Goal: Task Accomplishment & Management: Use online tool/utility

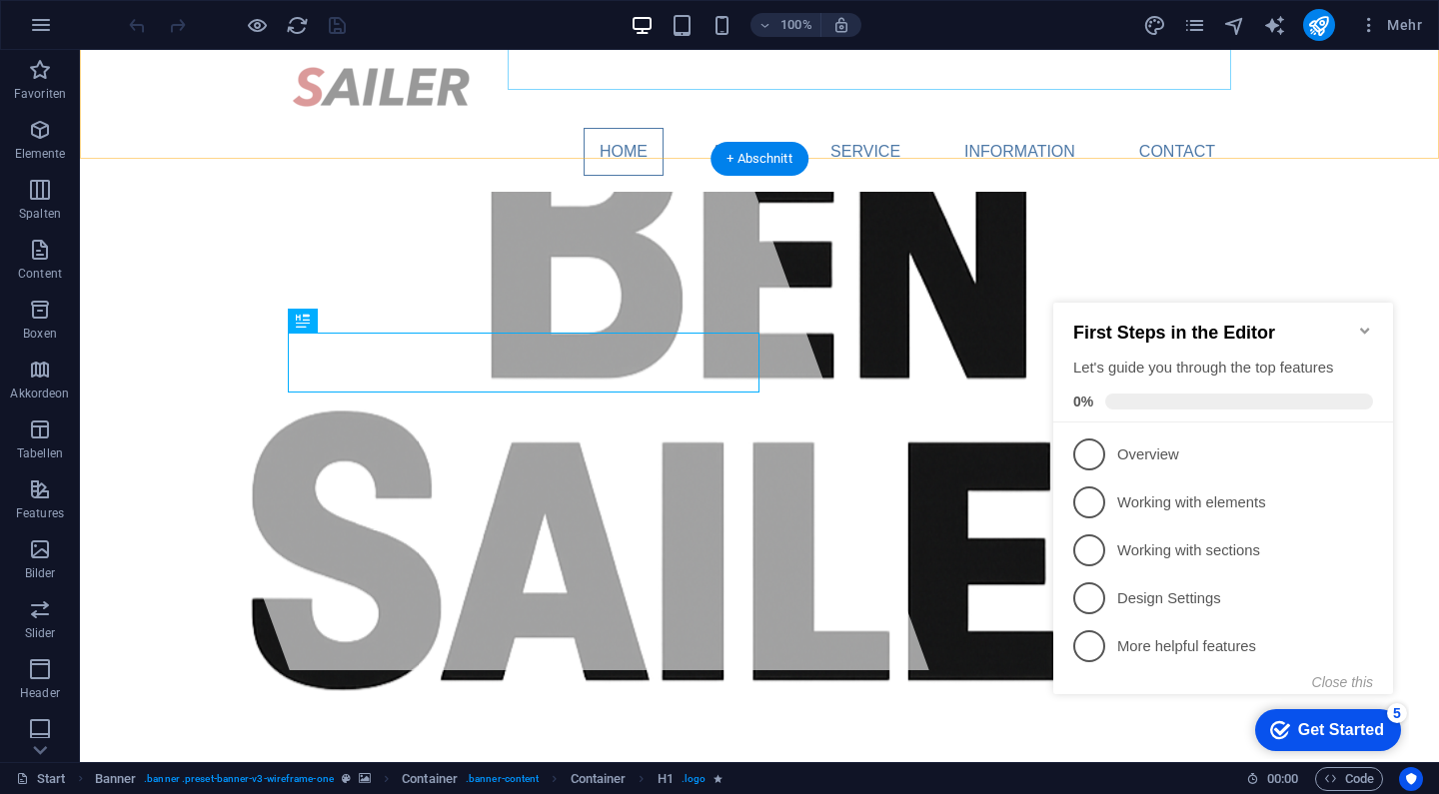
scroll to position [97, 0]
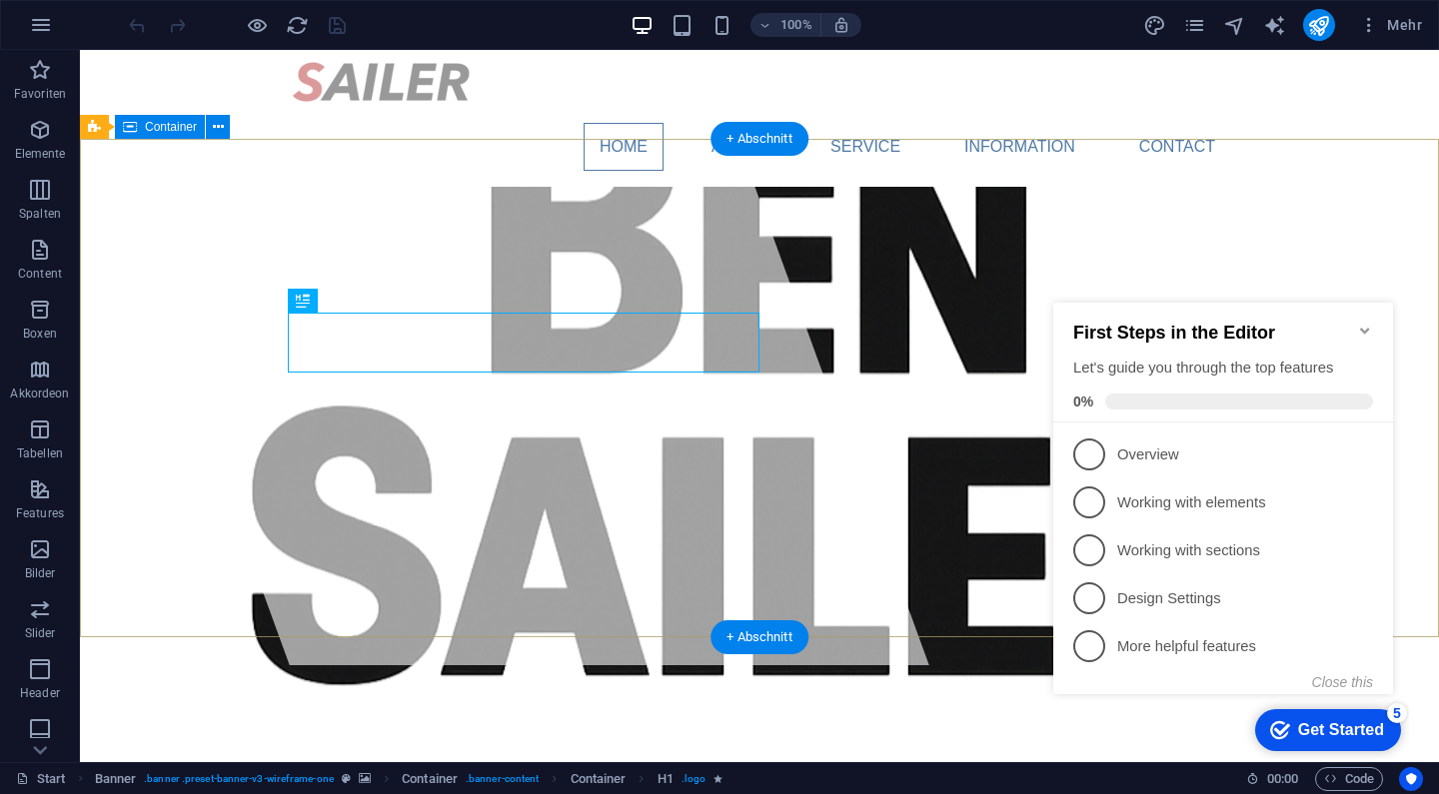
click at [1362, 326] on icon "Minimize checklist" at bounding box center [1365, 331] width 16 height 16
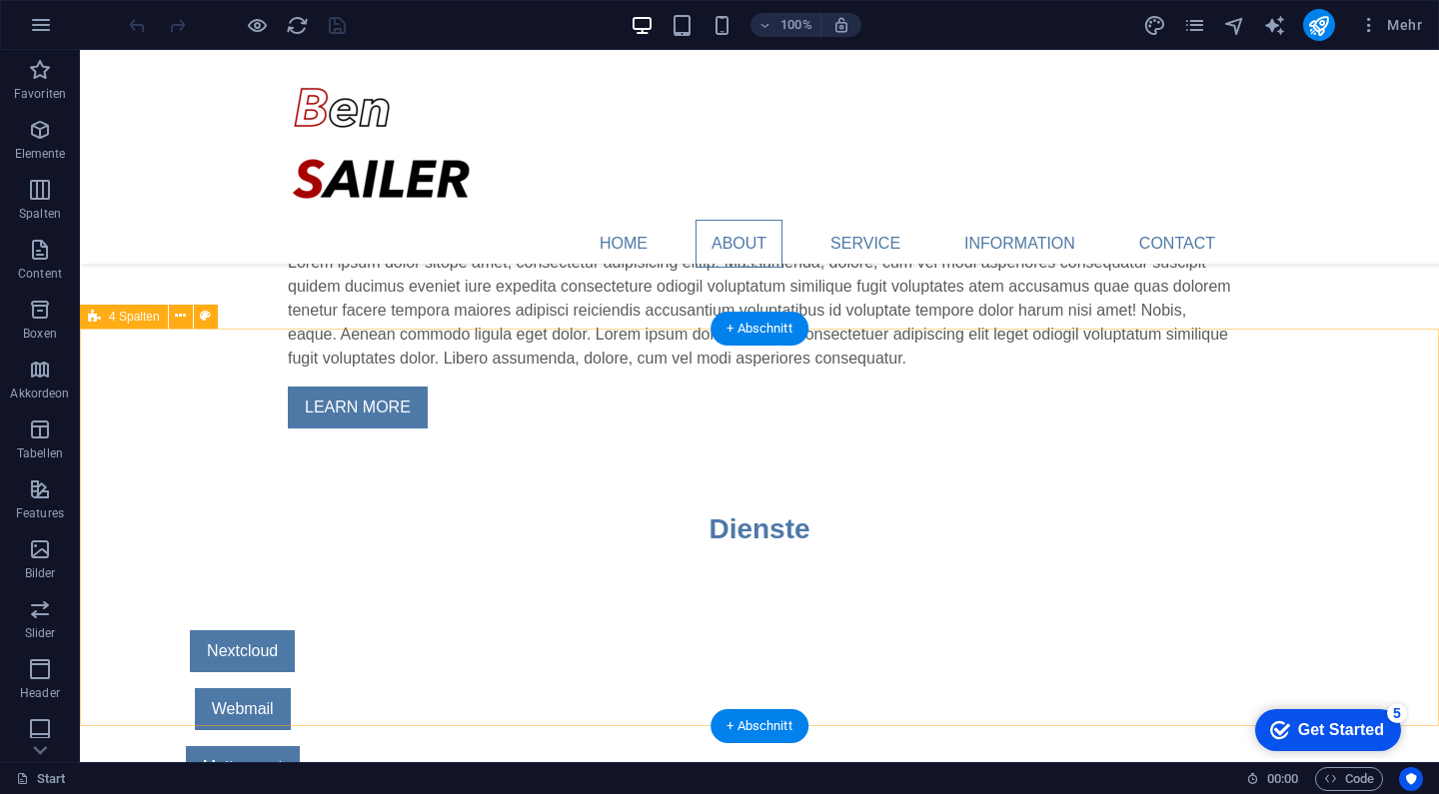
scroll to position [890, 0]
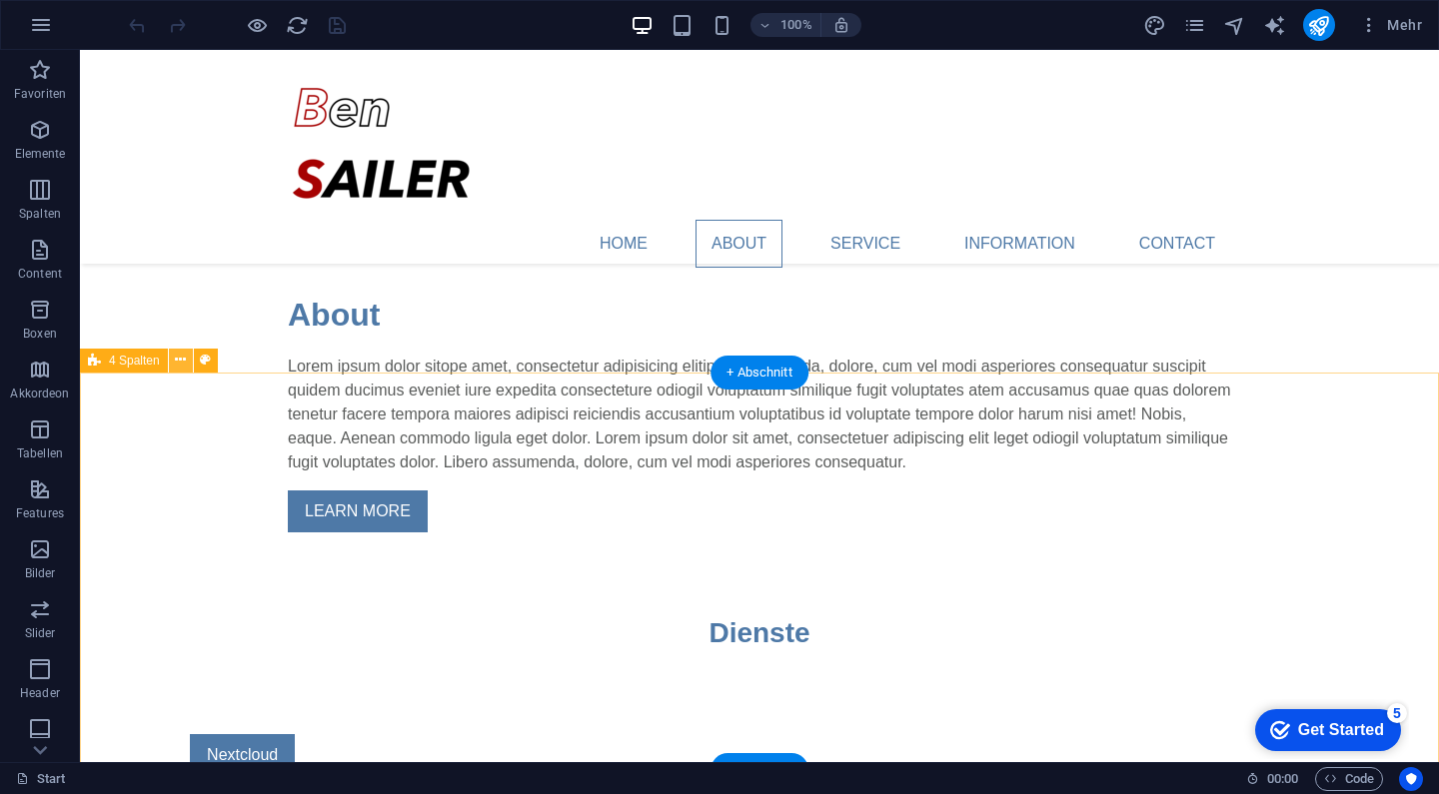
click at [179, 356] on icon at bounding box center [180, 360] width 11 height 21
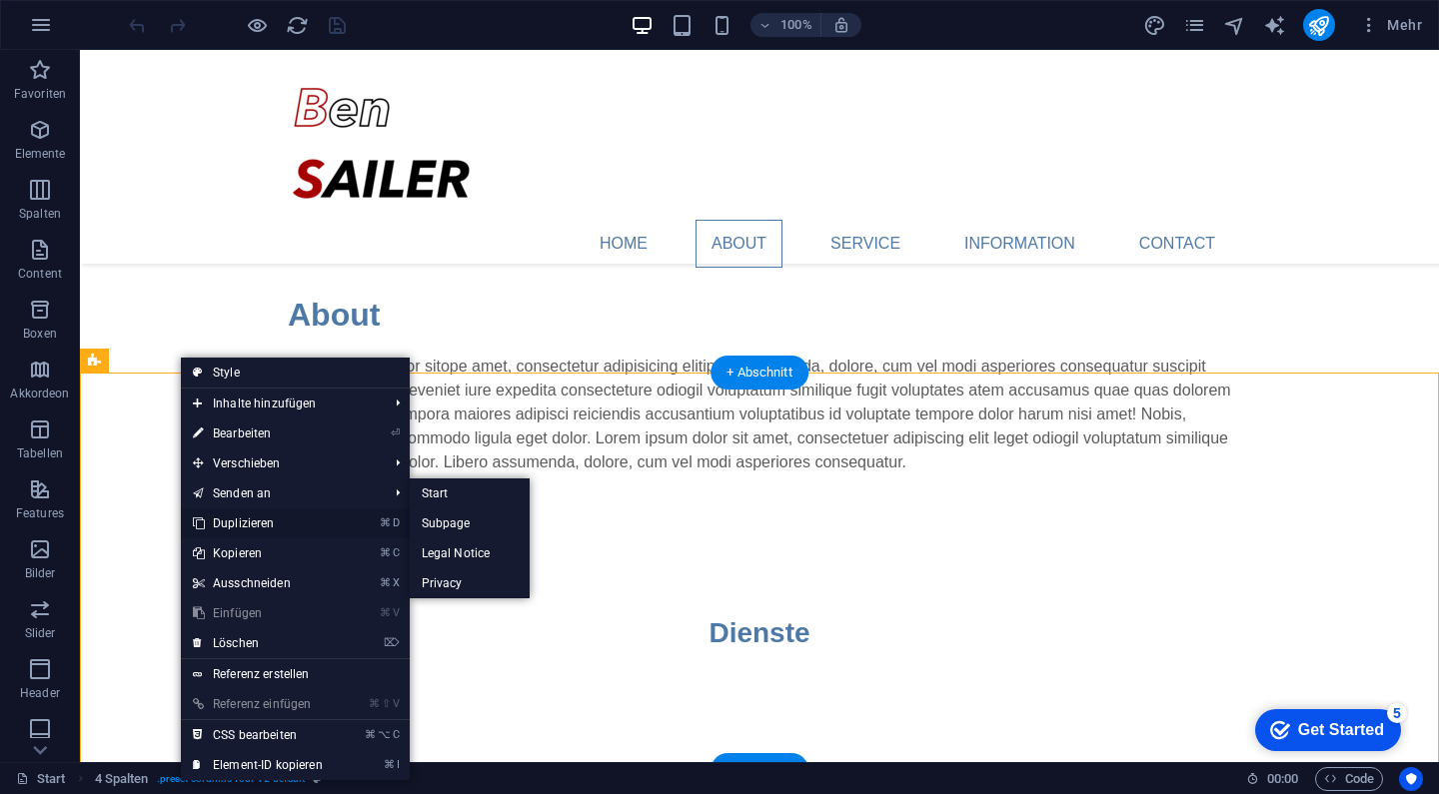
click at [240, 522] on link "⌘ D Duplizieren" at bounding box center [258, 524] width 154 height 30
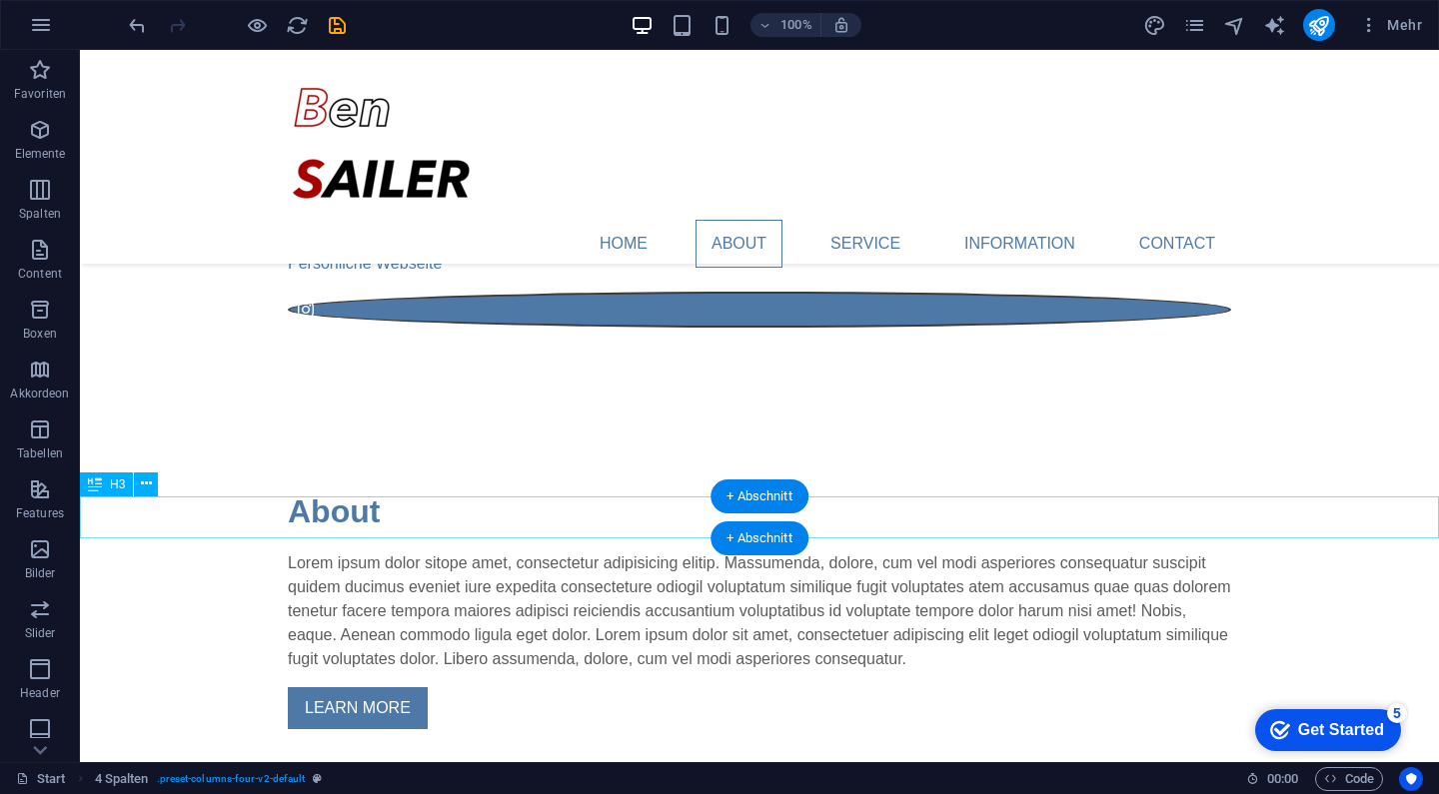
scroll to position [516, 0]
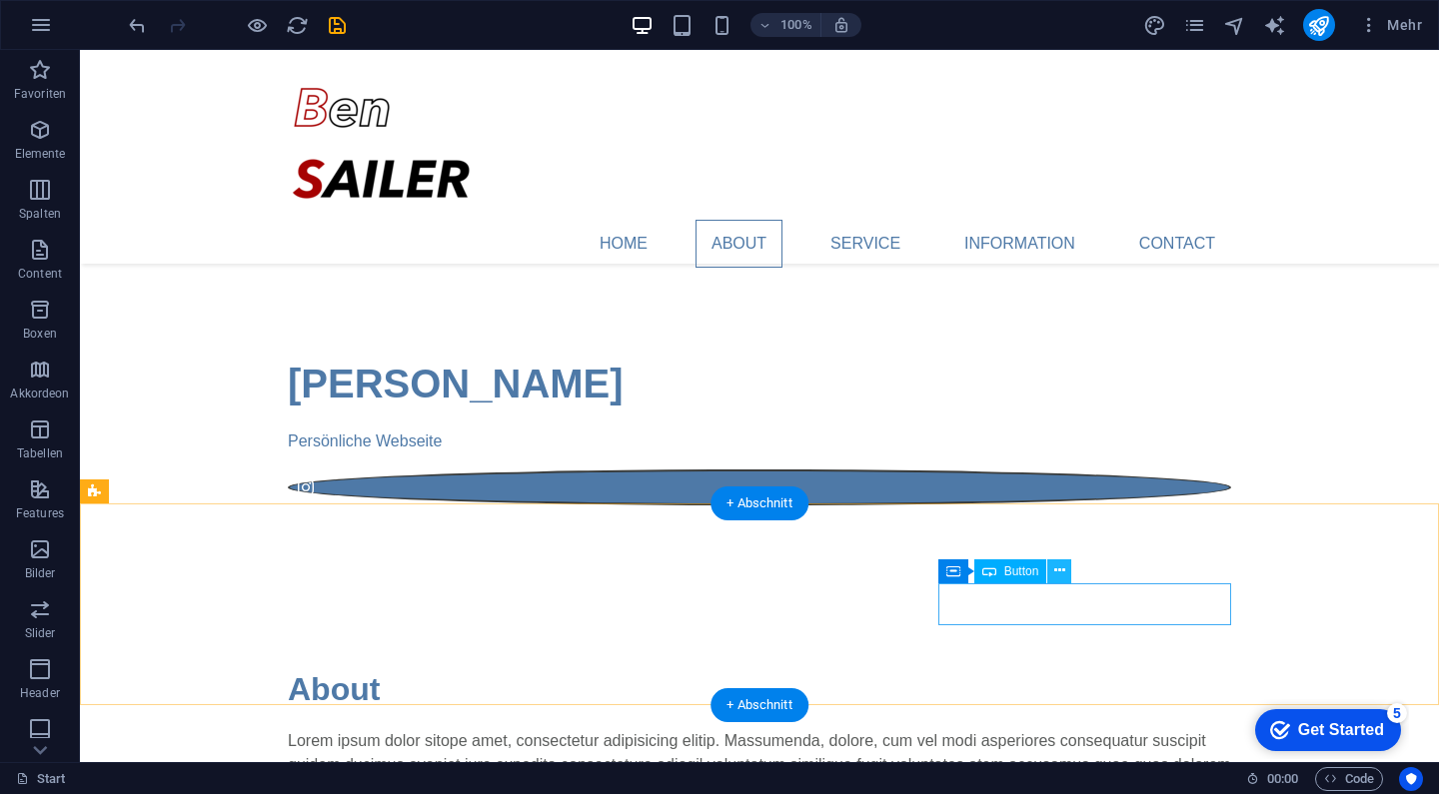
click at [1062, 568] on icon at bounding box center [1059, 571] width 11 height 21
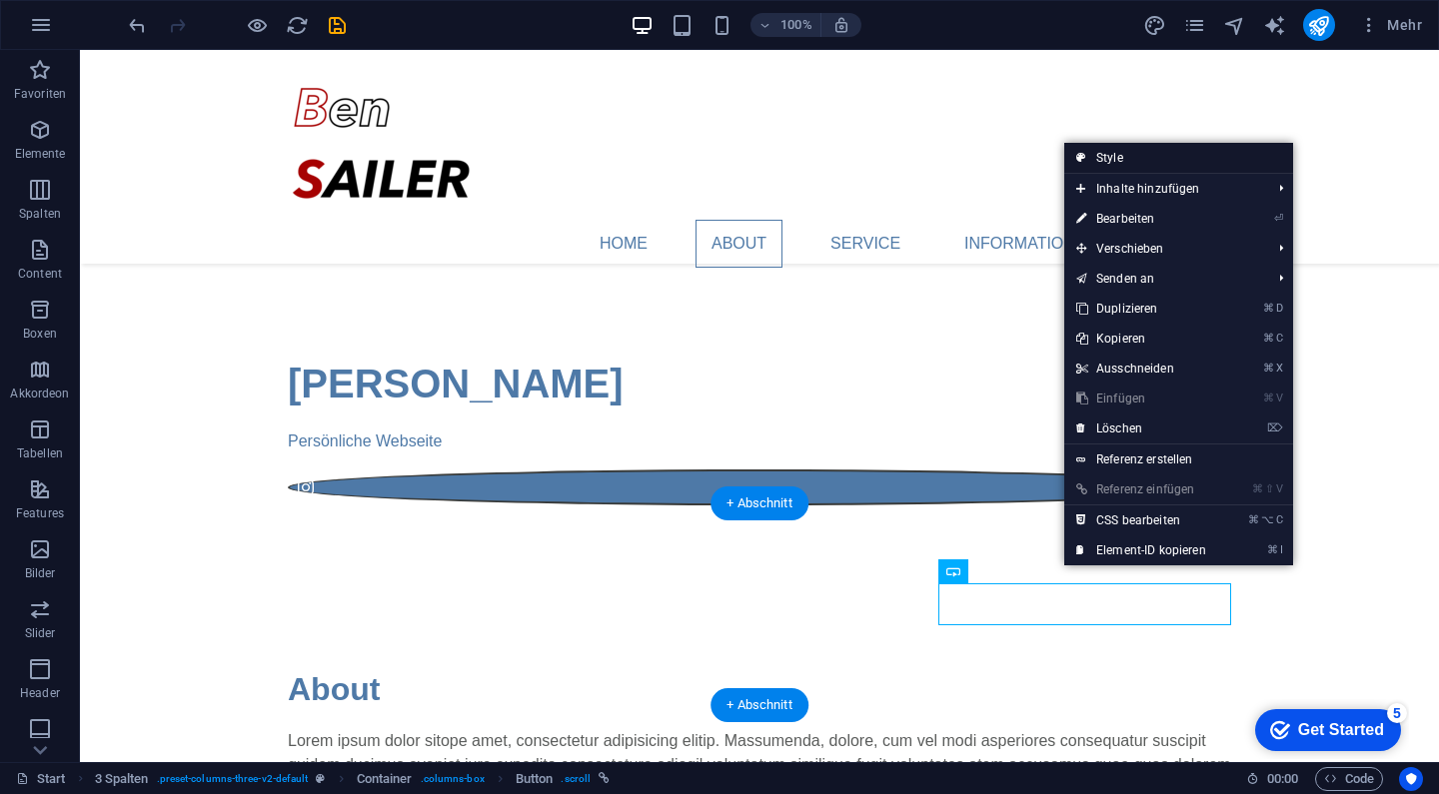
click at [1167, 160] on link "Style" at bounding box center [1178, 158] width 229 height 30
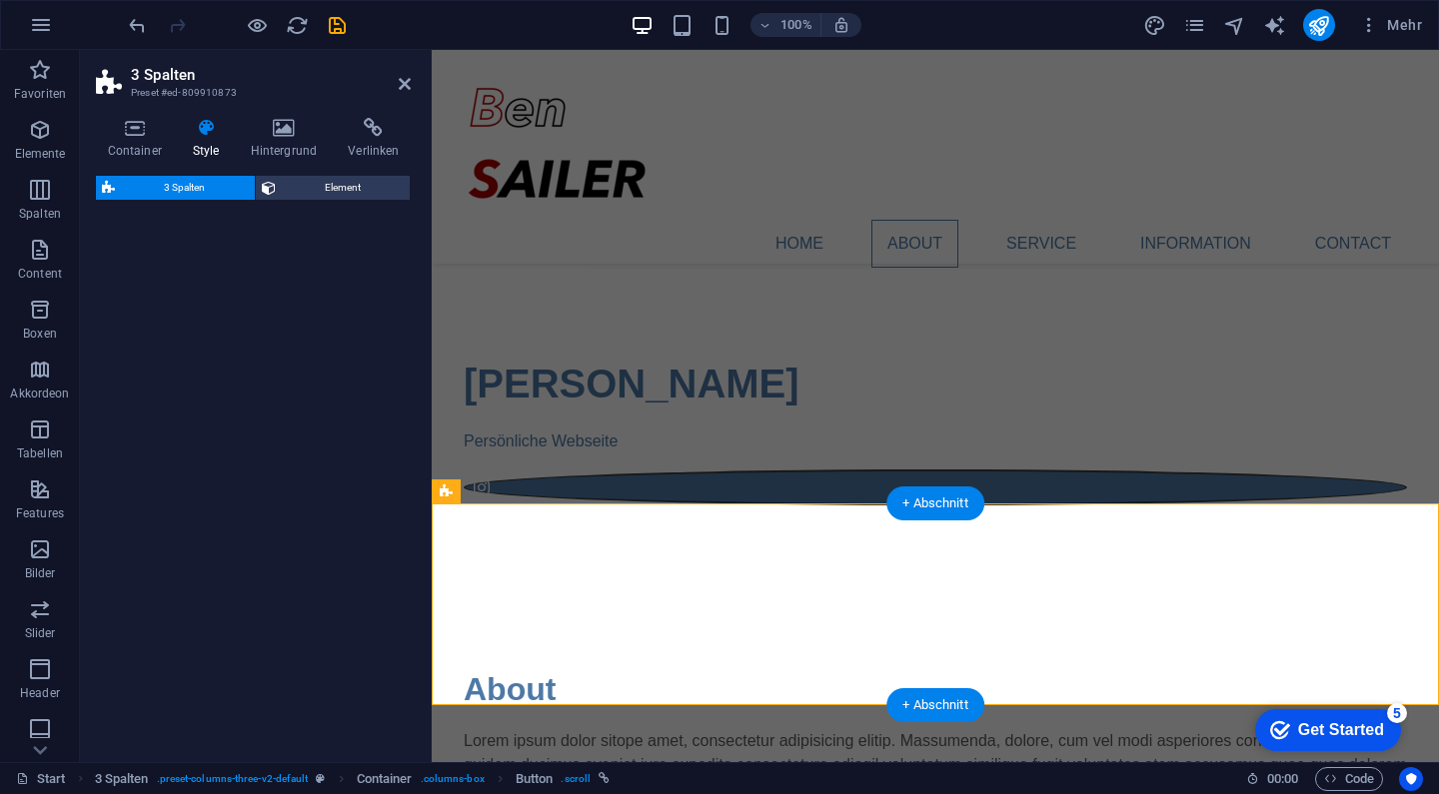
select select "rem"
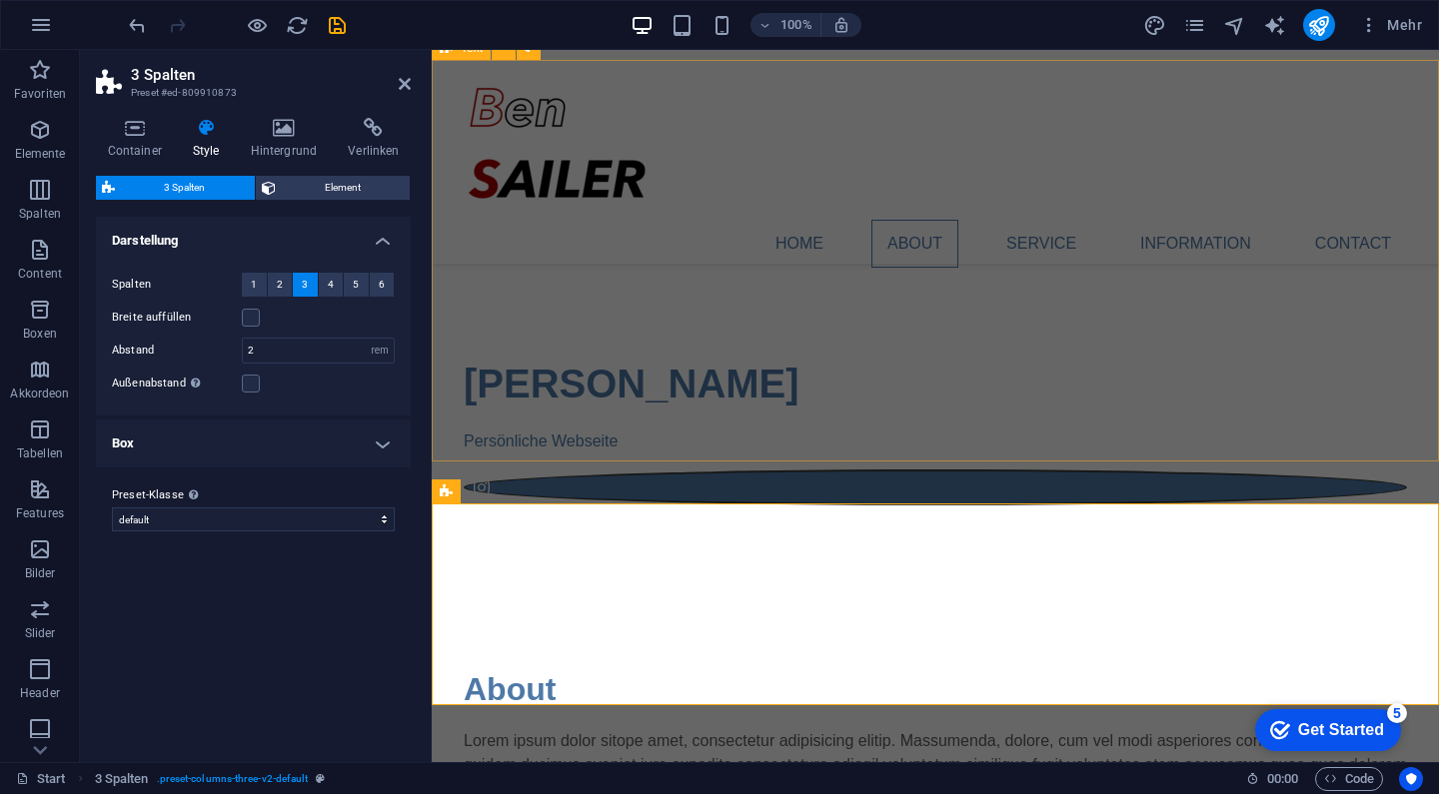
click at [733, 586] on div "About Lorem ipsum dolor sitope amet, consectetur adipisicing elitip. [PERSON_NA…" at bounding box center [935, 787] width 1007 height 402
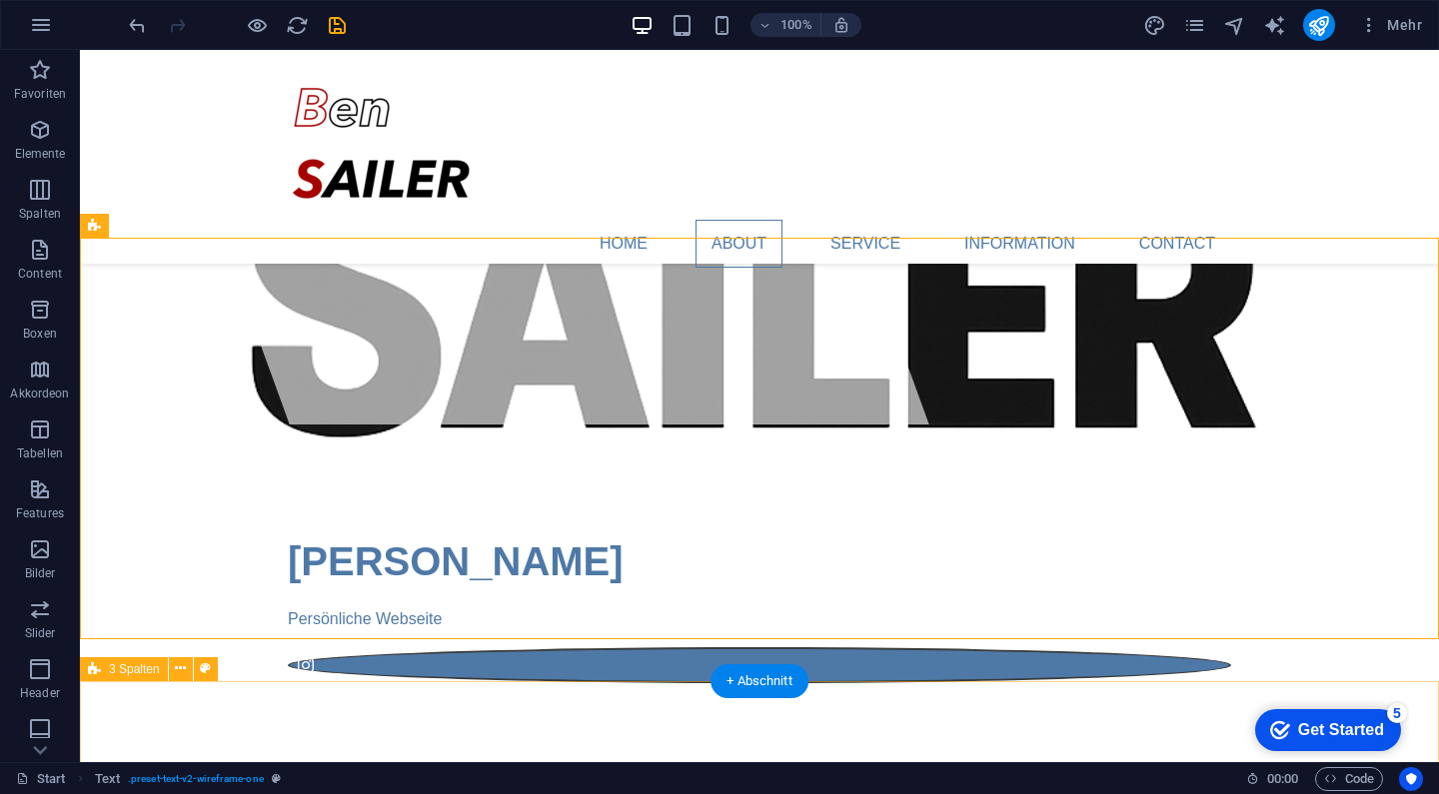
scroll to position [327, 0]
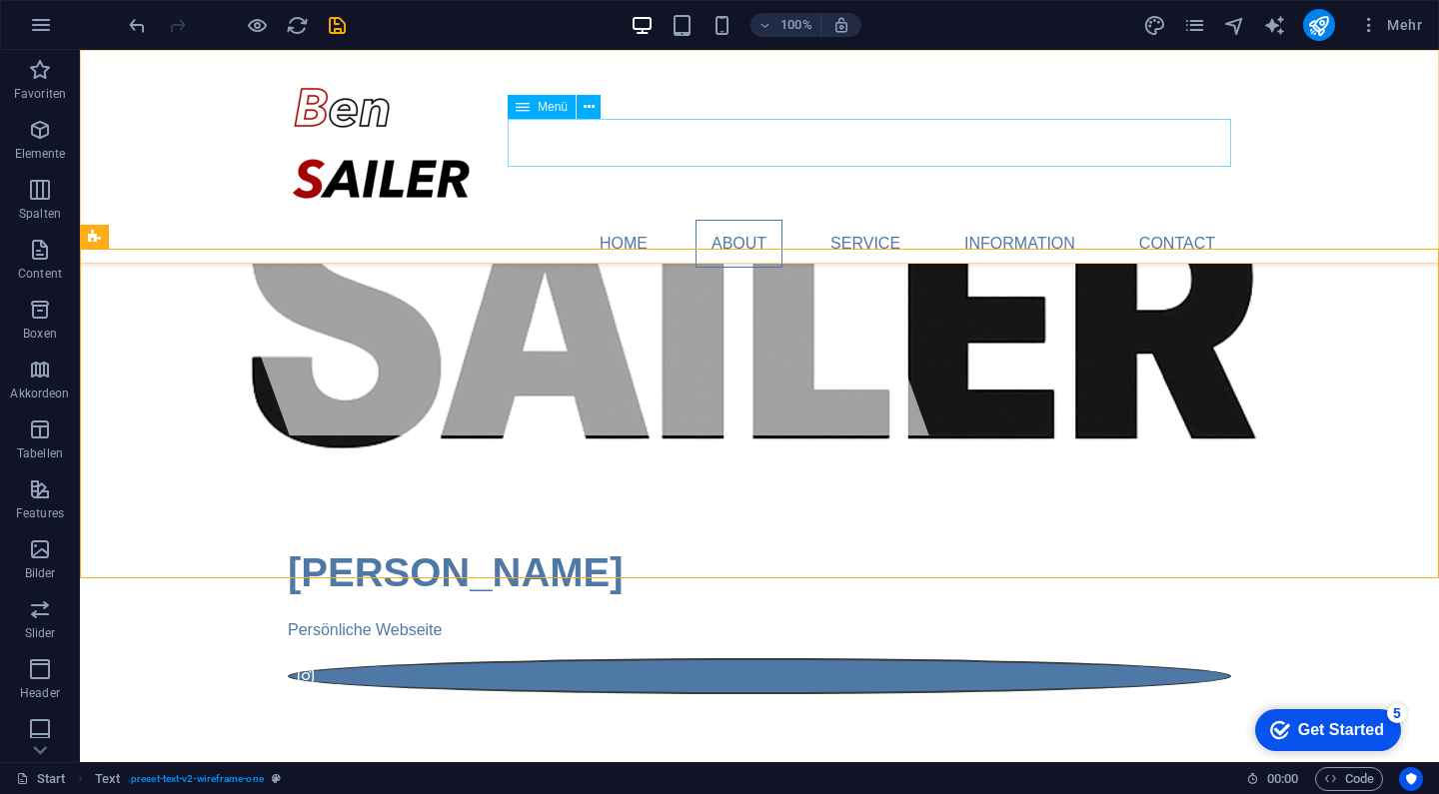
click at [883, 220] on nav "Home About Service Information Contact" at bounding box center [759, 244] width 943 height 48
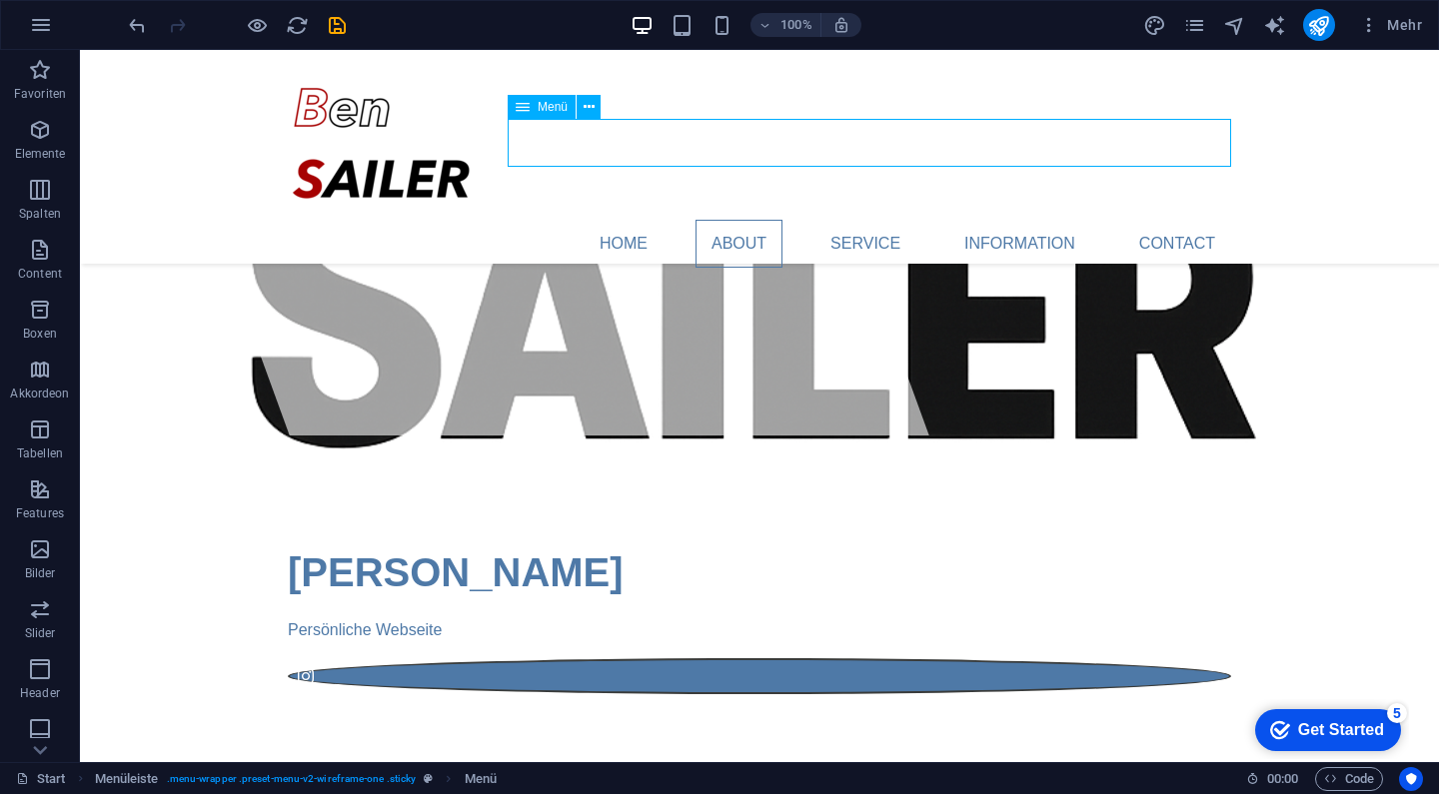
click at [764, 220] on nav "Home About Service Information Contact" at bounding box center [759, 244] width 943 height 48
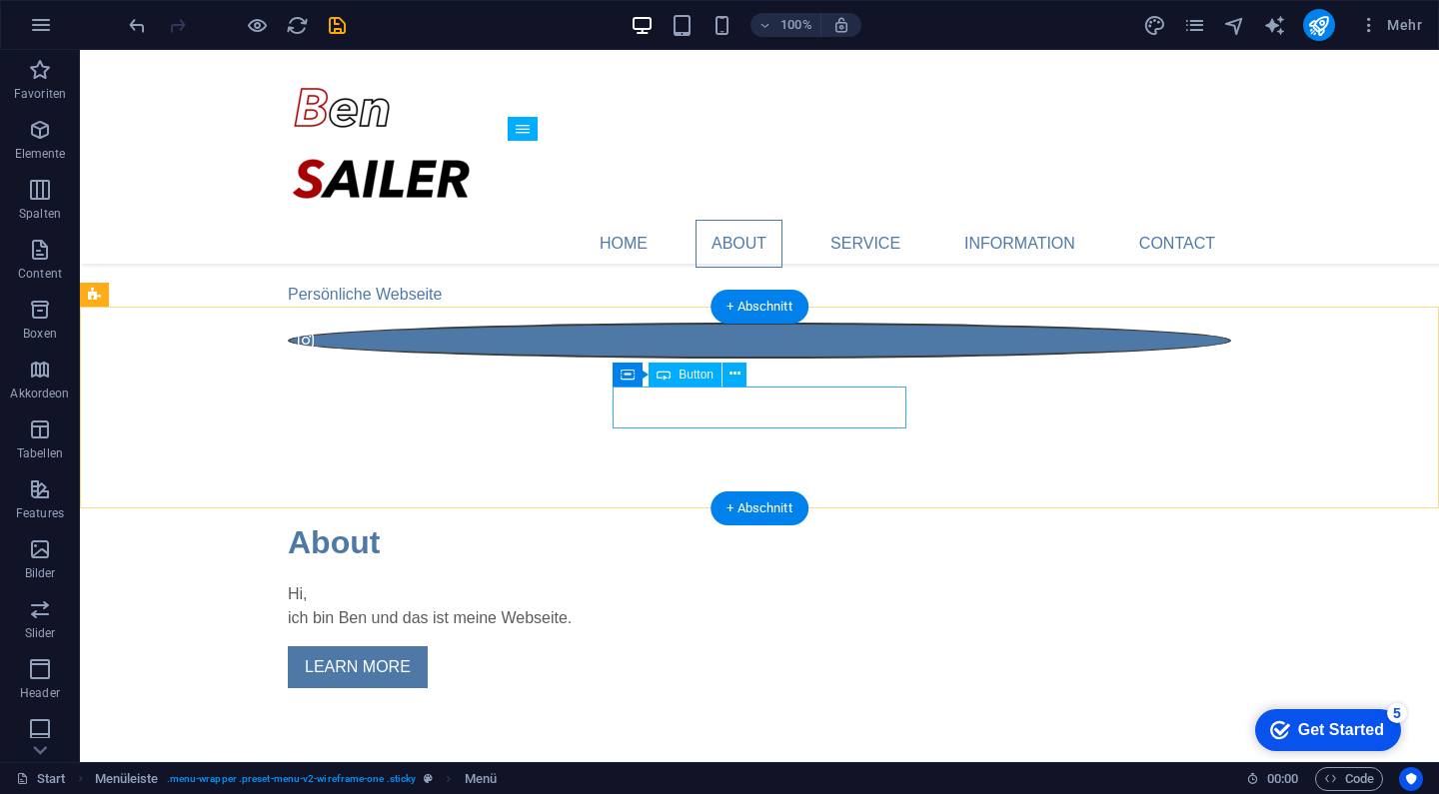
scroll to position [589, 0]
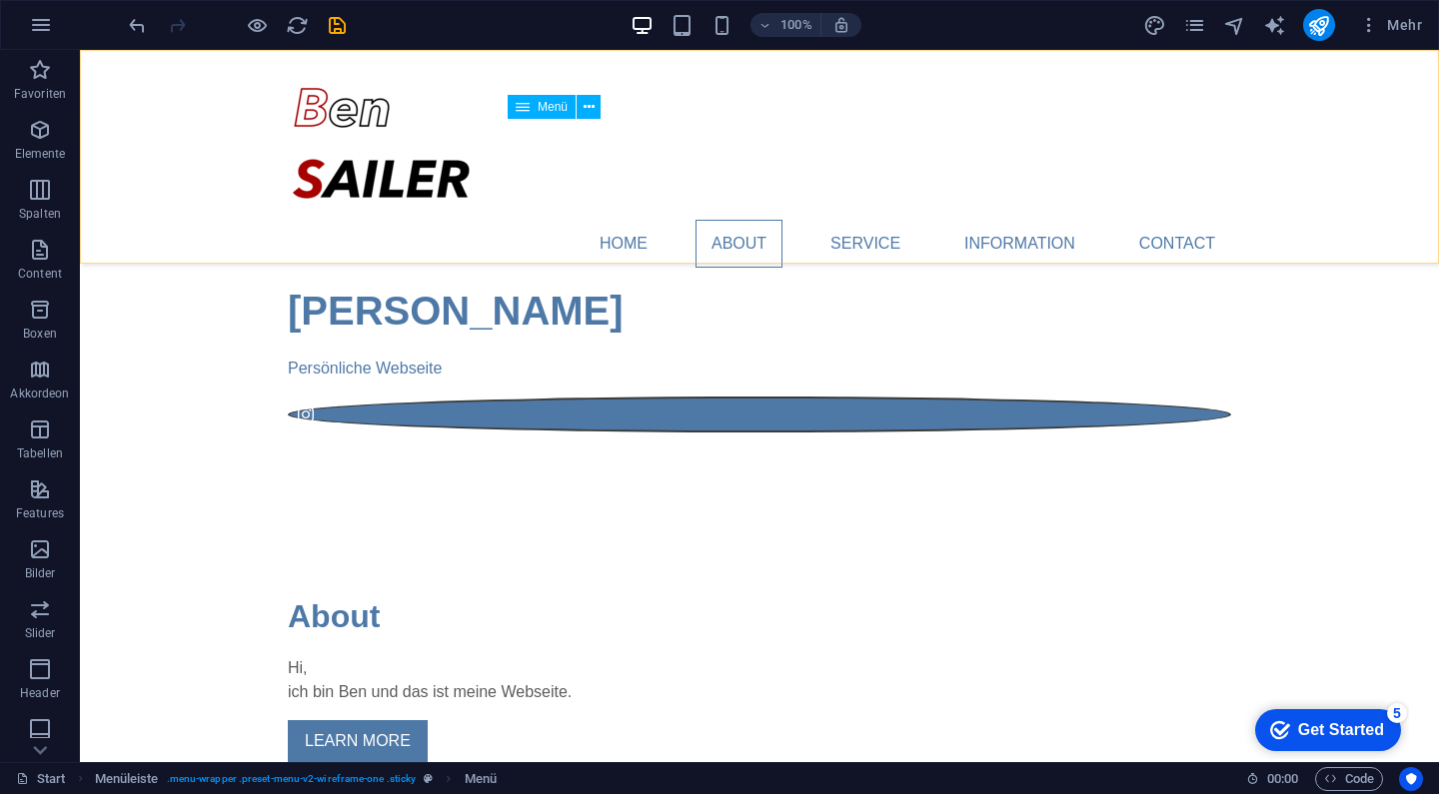
click at [880, 220] on nav "Home About Service Information Contact" at bounding box center [759, 244] width 943 height 48
select select
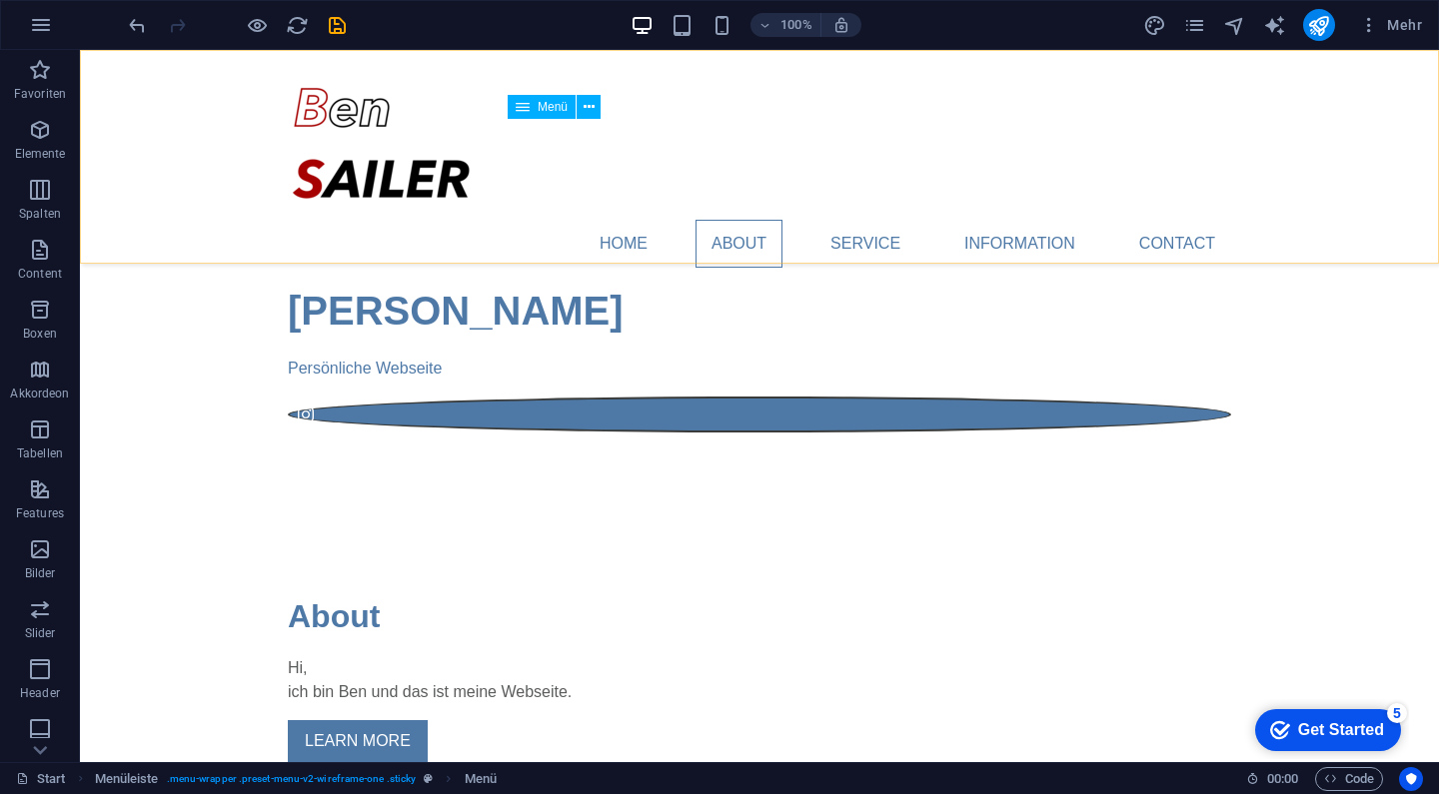
select select
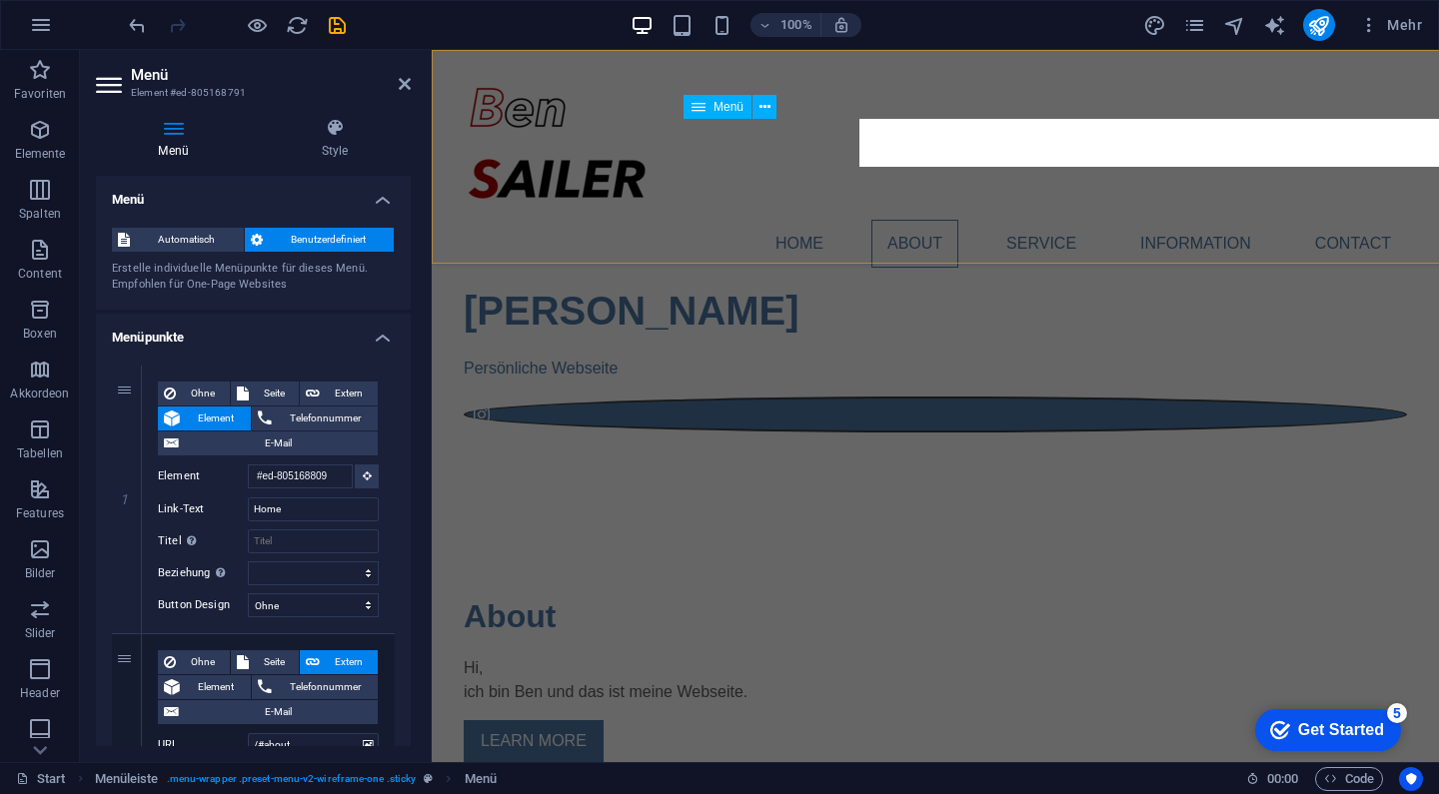
click at [880, 220] on nav "Home About Service Information Contact" at bounding box center [935, 244] width 943 height 48
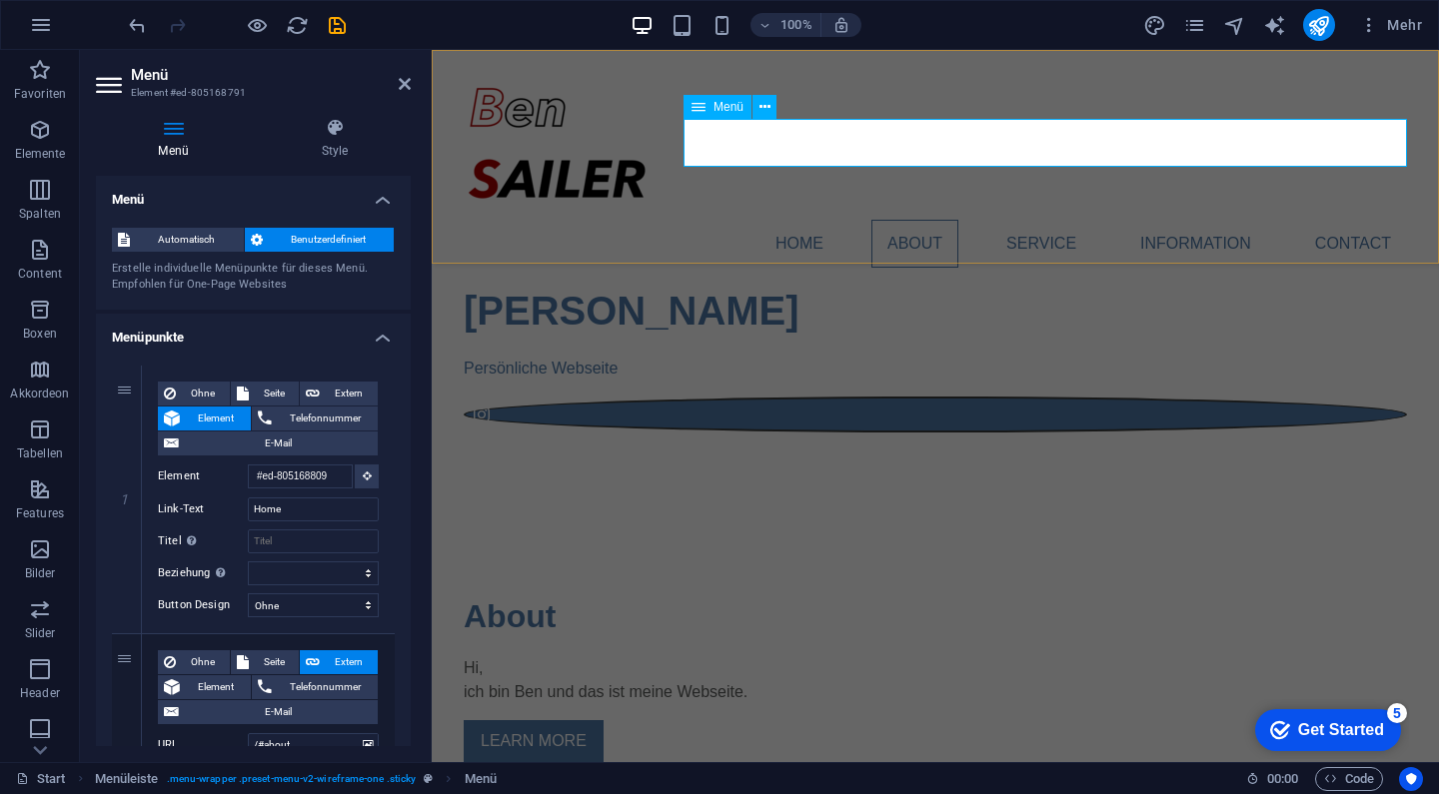
click at [1061, 220] on nav "Home About Service Information Contact" at bounding box center [935, 244] width 943 height 48
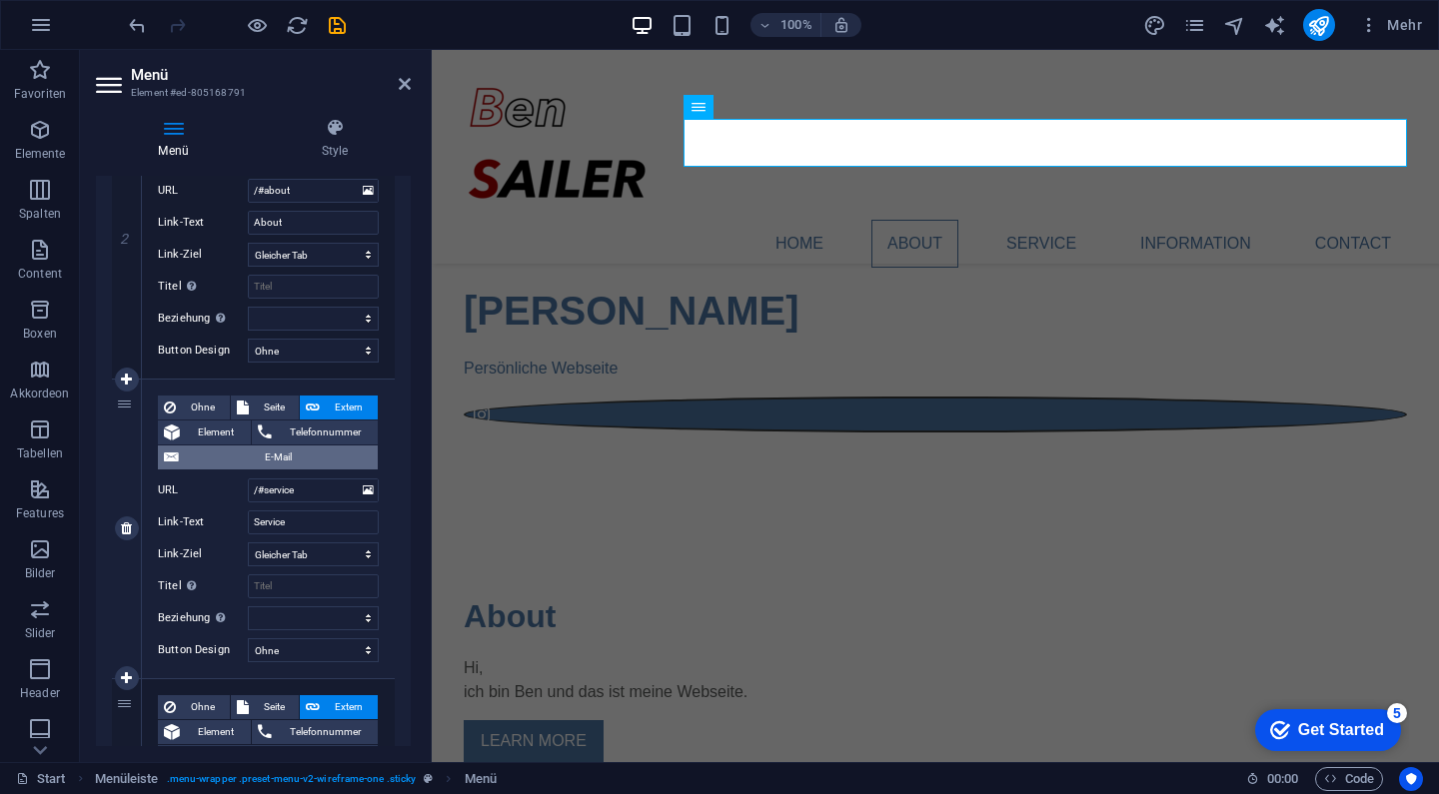
scroll to position [565, 0]
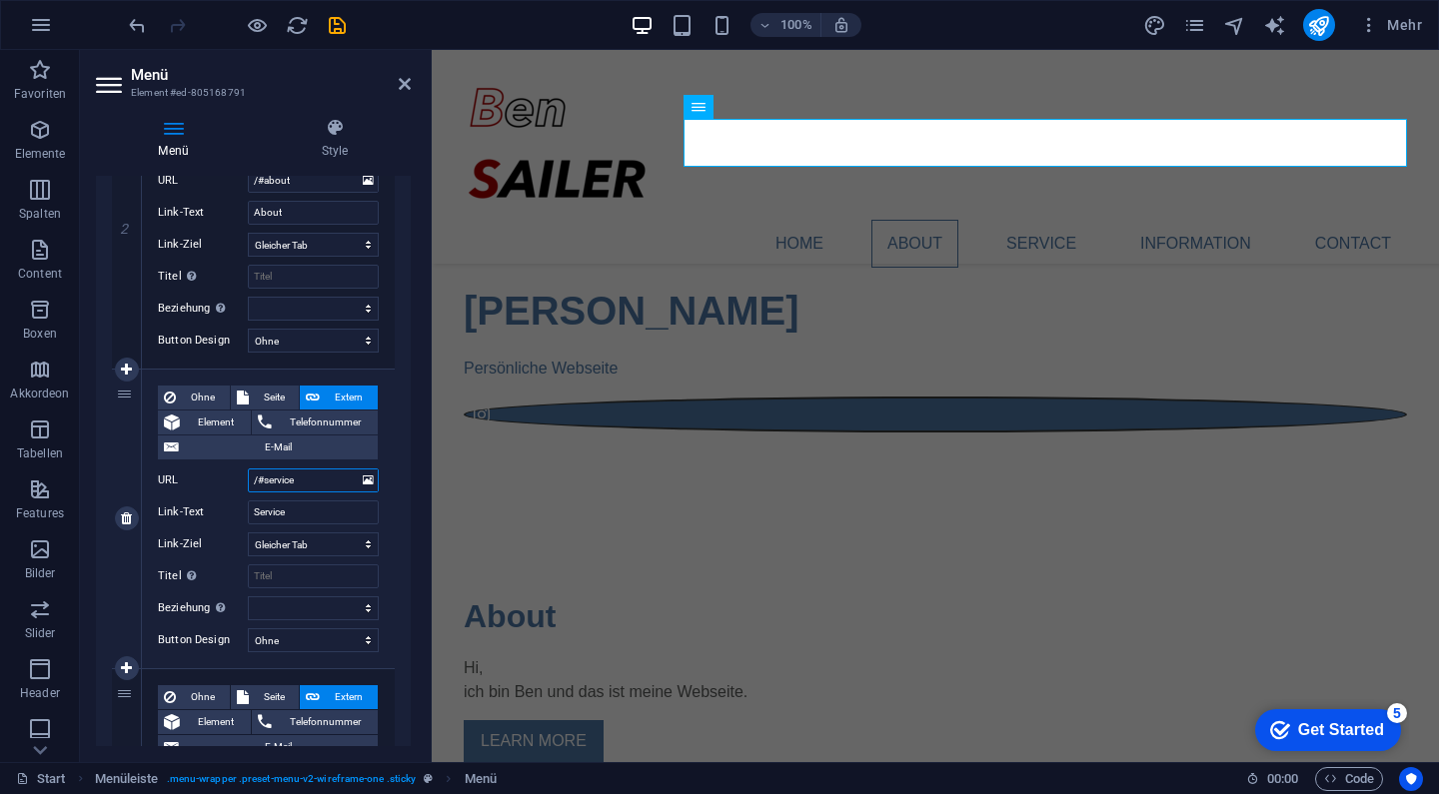
drag, startPoint x: 310, startPoint y: 479, endPoint x: 265, endPoint y: 482, distance: 45.1
click at [265, 482] on input "/#service" at bounding box center [313, 481] width 131 height 24
type input "/#Dienste"
select select
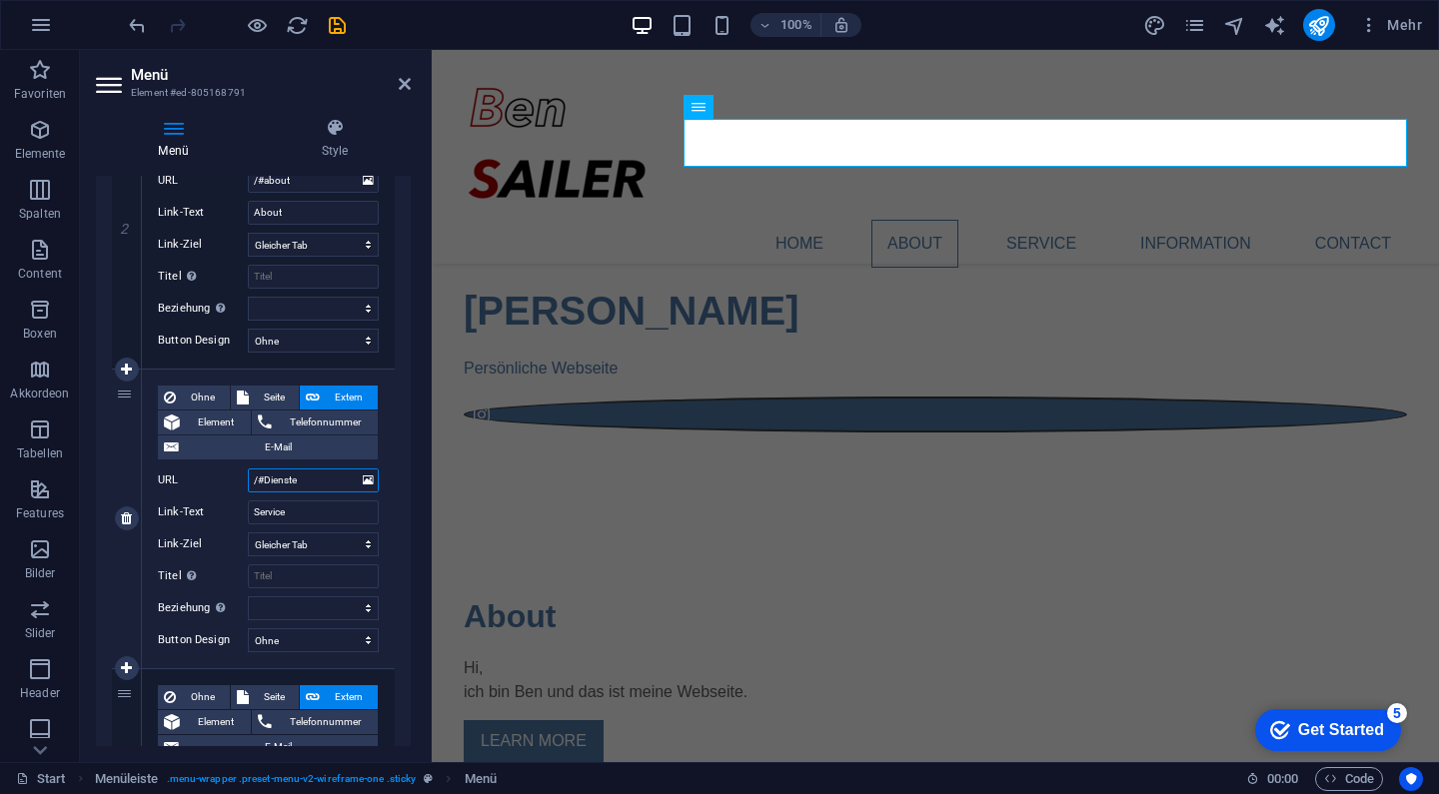
select select
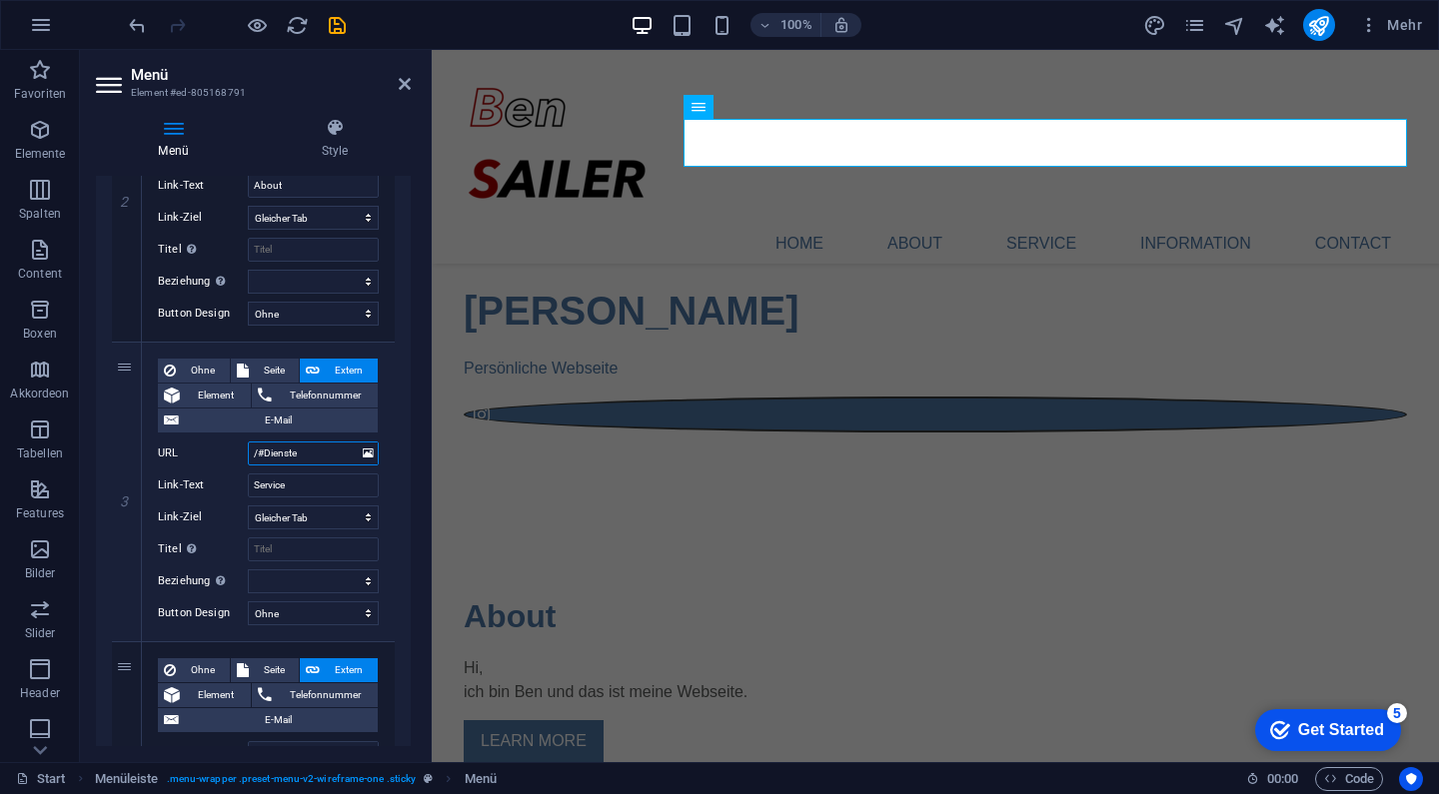
scroll to position [610, 0]
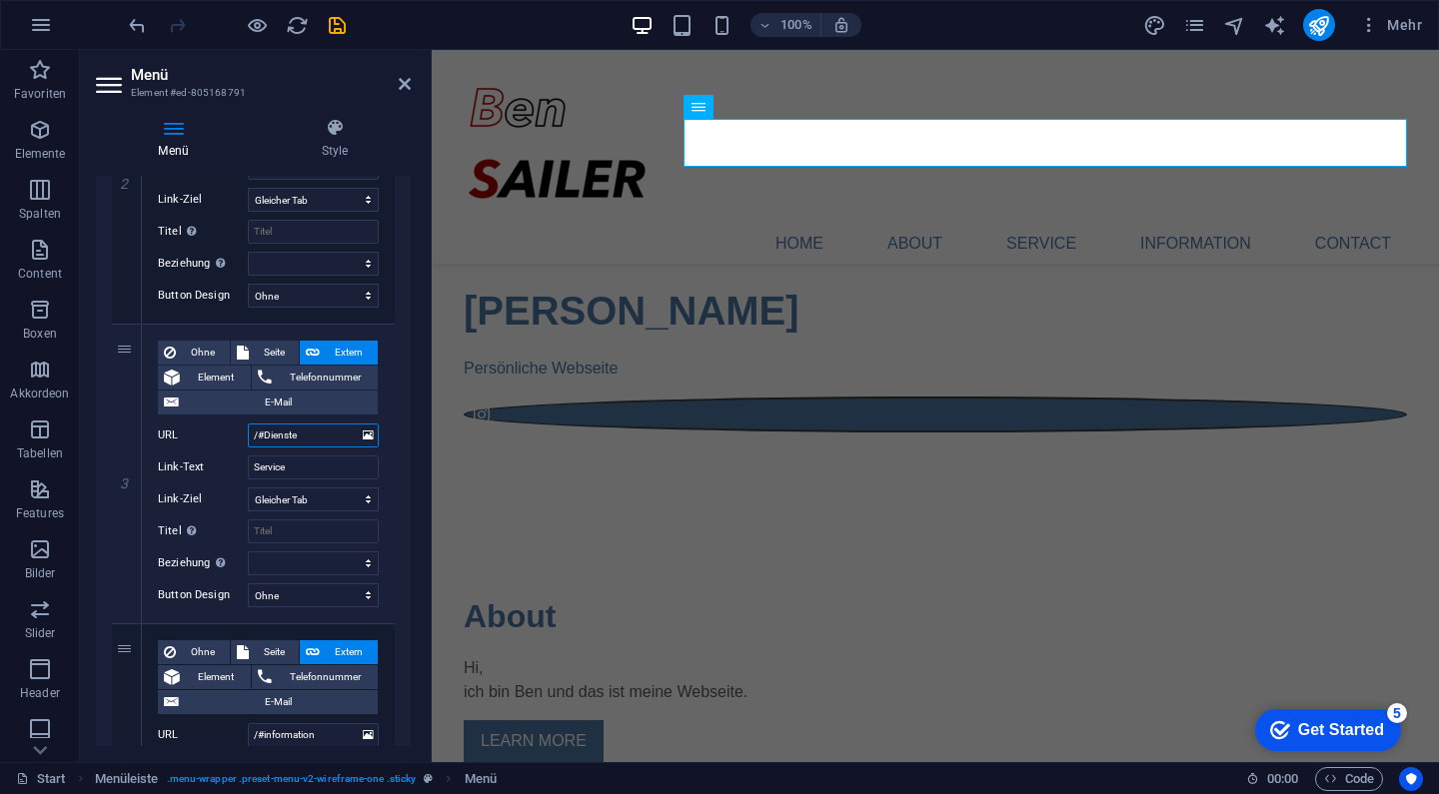
type input "/#Dienste"
click at [395, 451] on div "1 Ohne Seite Extern Element Telefonnummer E-Mail Seite Start Subpage Legal Noti…" at bounding box center [253, 489] width 315 height 1499
click at [282, 468] on input "Service" at bounding box center [313, 468] width 131 height 24
type input "Die"
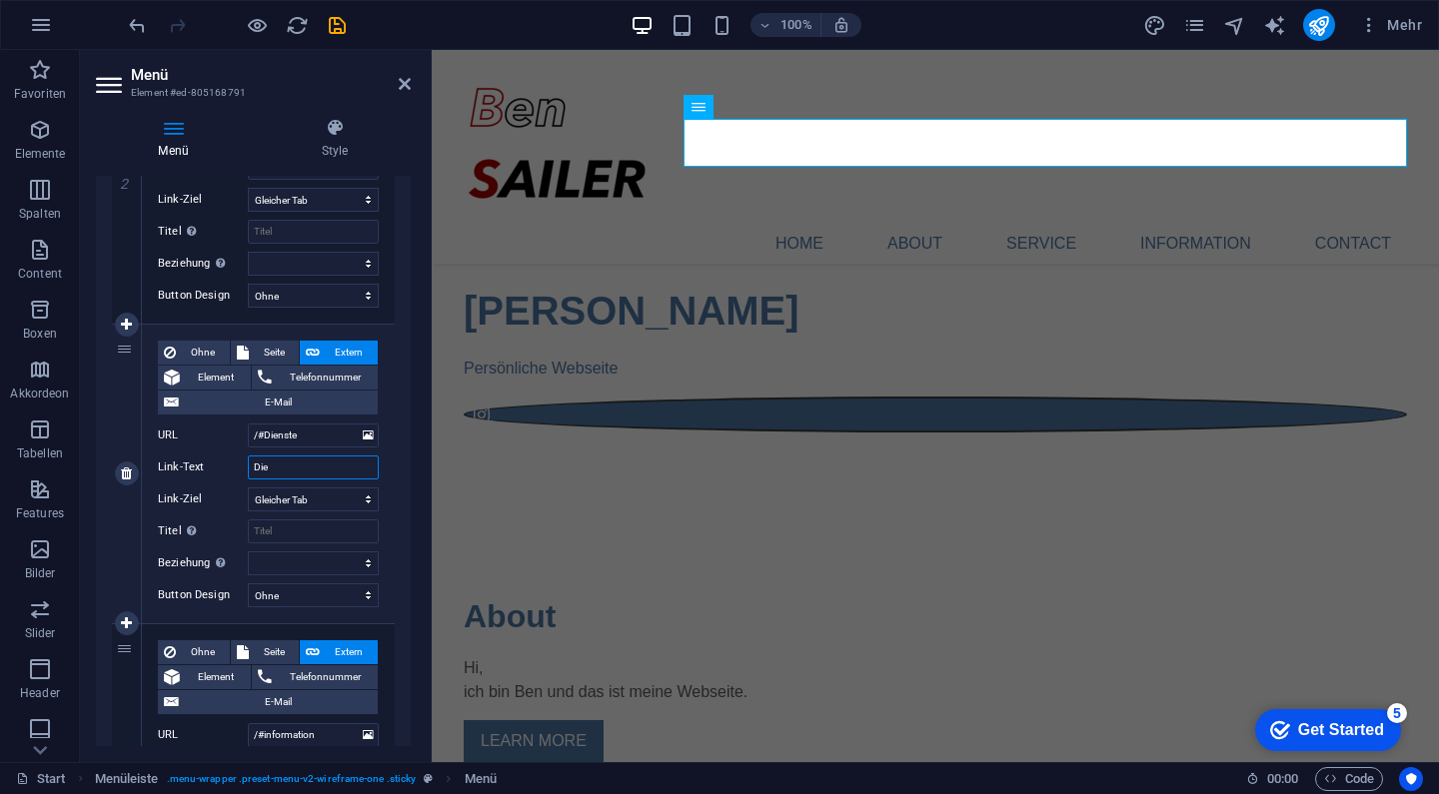
select select
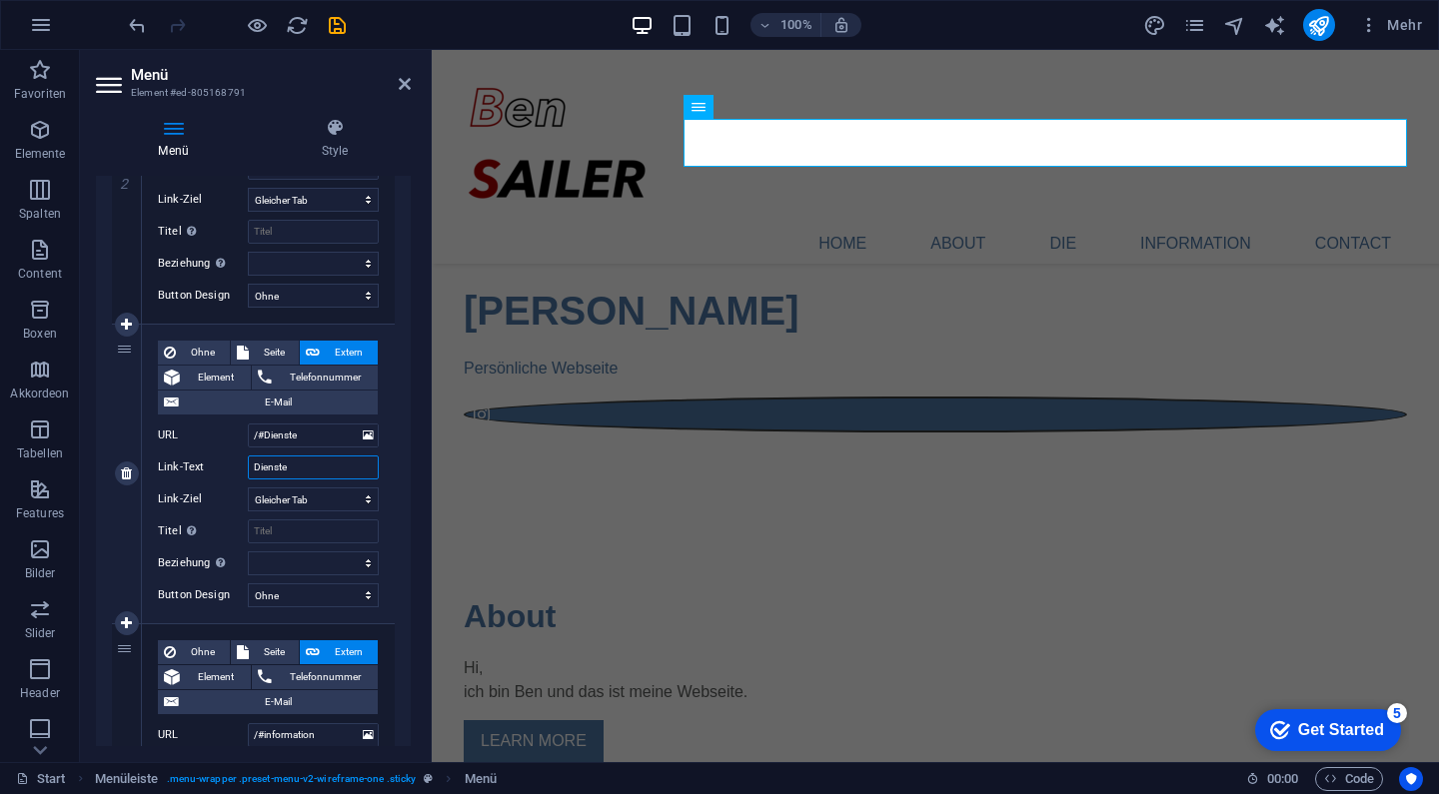
type input "Dienste"
select select
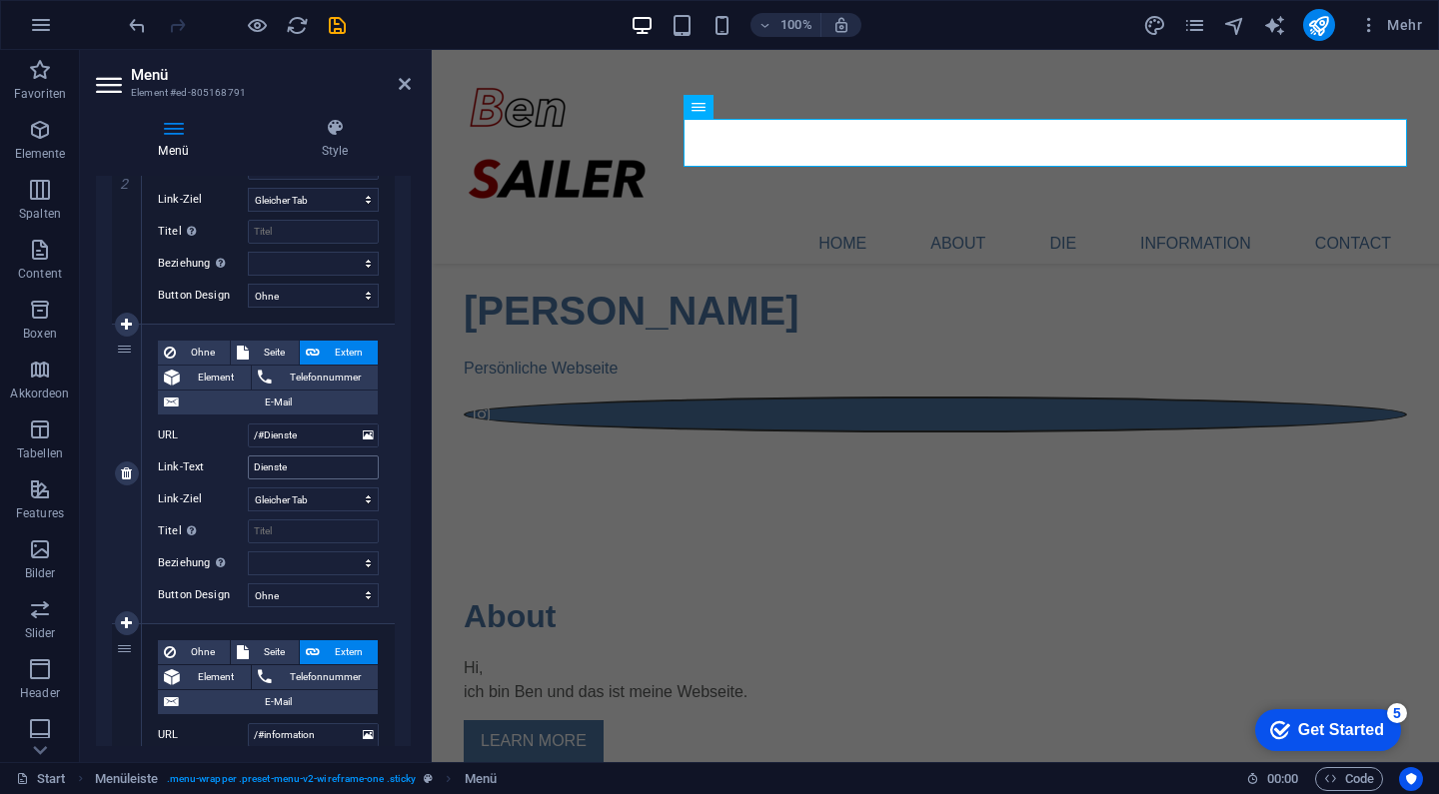
select select
click at [395, 79] on h2 "Menü" at bounding box center [271, 75] width 280 height 18
click at [405, 81] on icon at bounding box center [405, 84] width 12 height 16
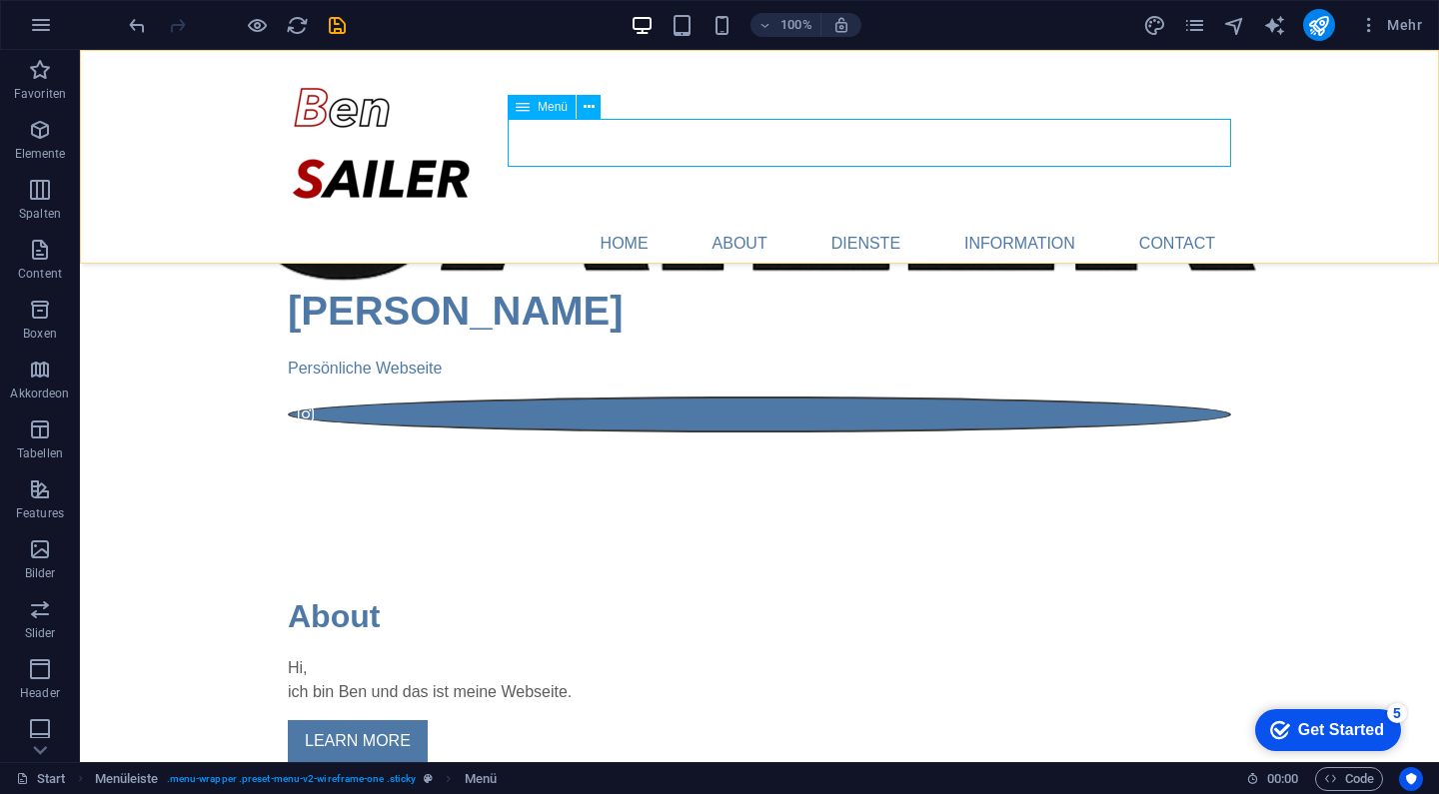
click at [879, 220] on nav "Home About Dienste Information Contact" at bounding box center [759, 244] width 943 height 48
click at [528, 220] on nav "Home About Dienste Information Contact" at bounding box center [759, 244] width 943 height 48
select select
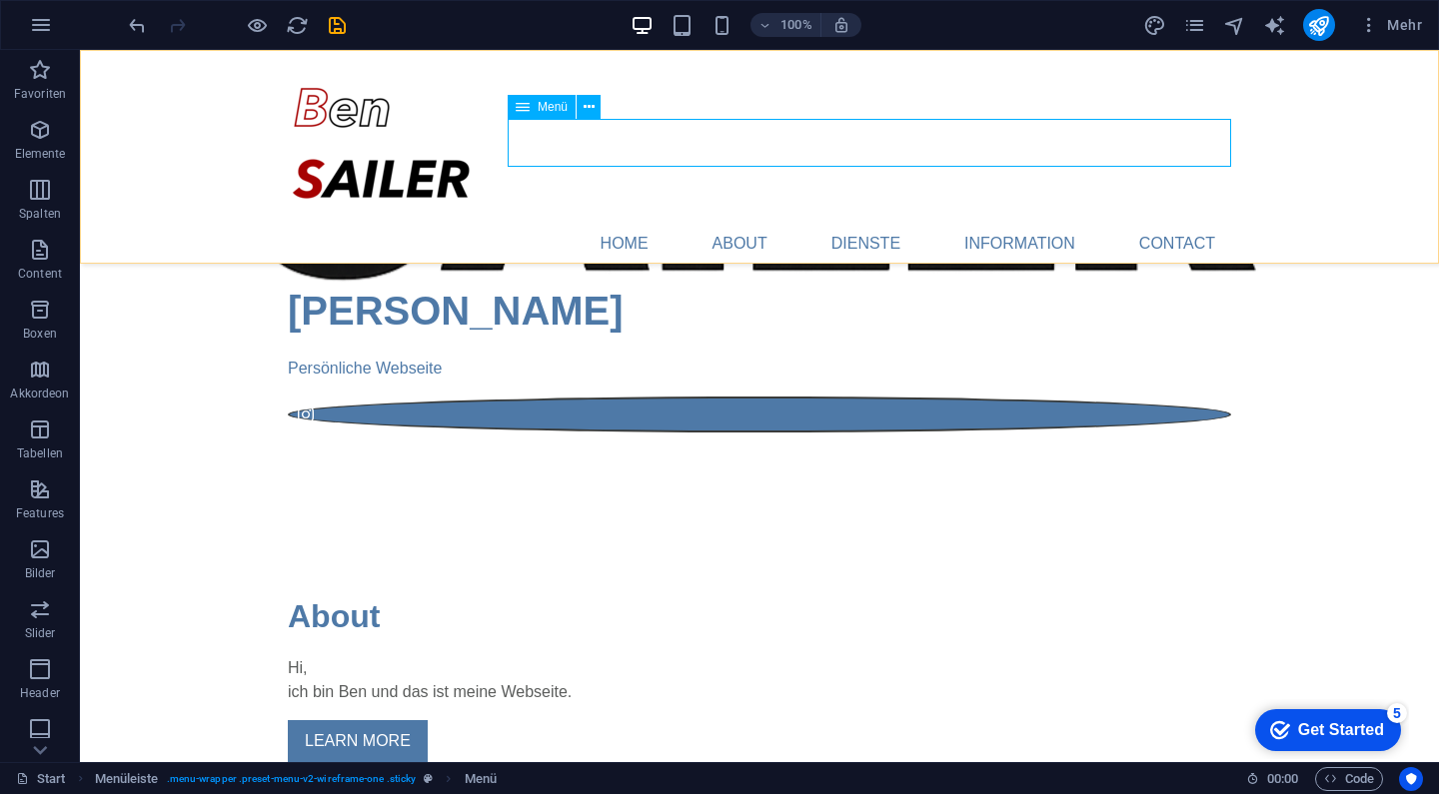
select select
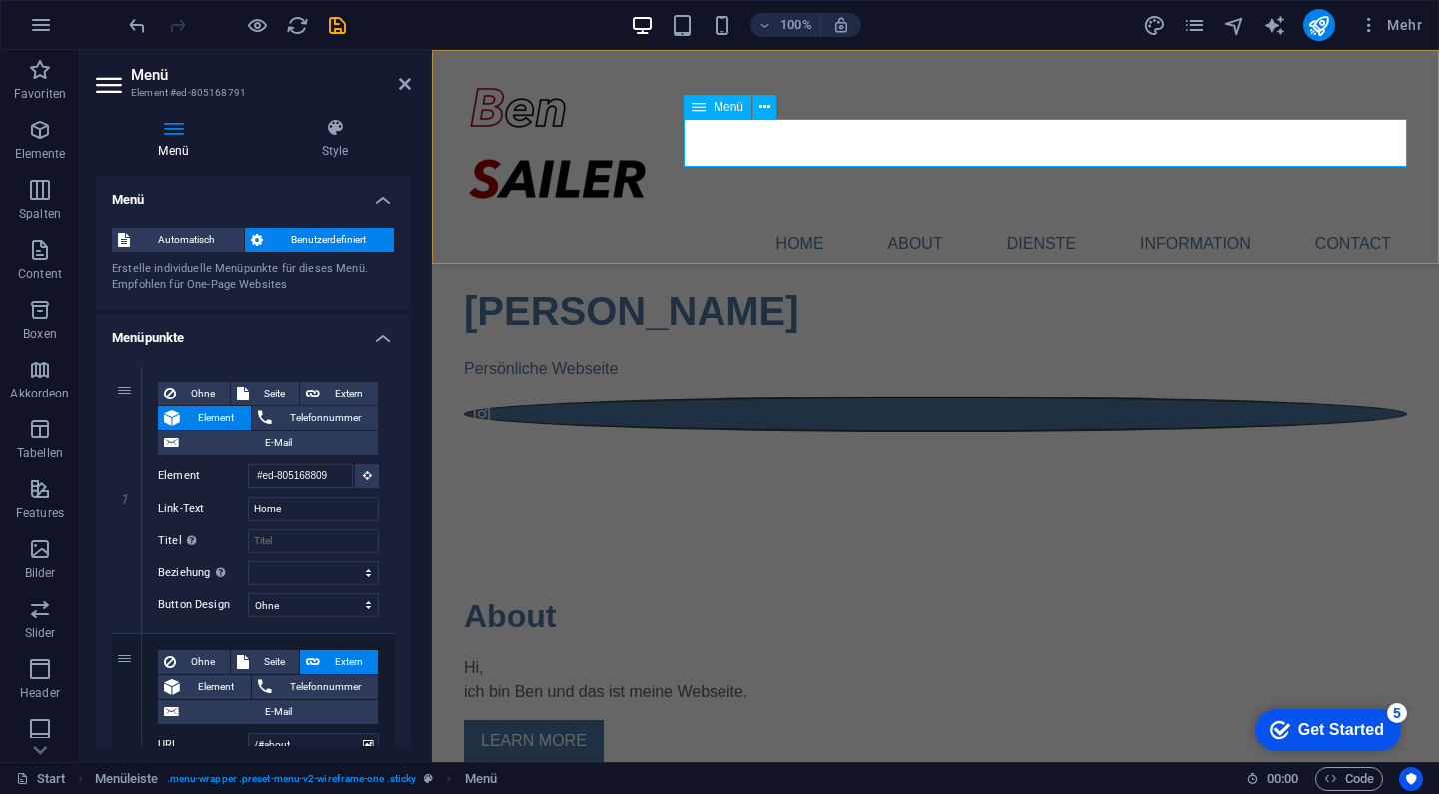
click at [1077, 220] on nav "Home About Dienste Information Contact" at bounding box center [935, 244] width 943 height 48
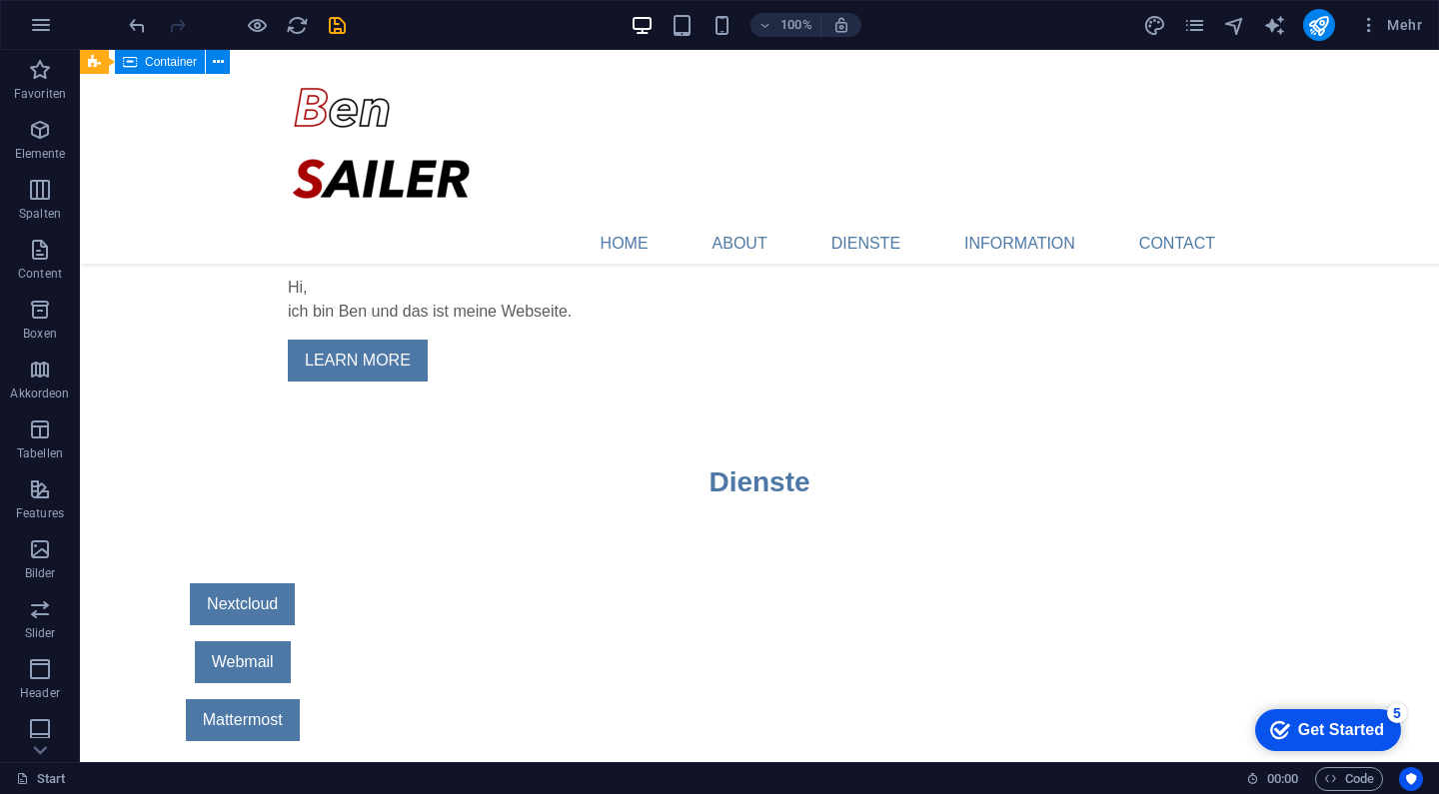
scroll to position [957, 0]
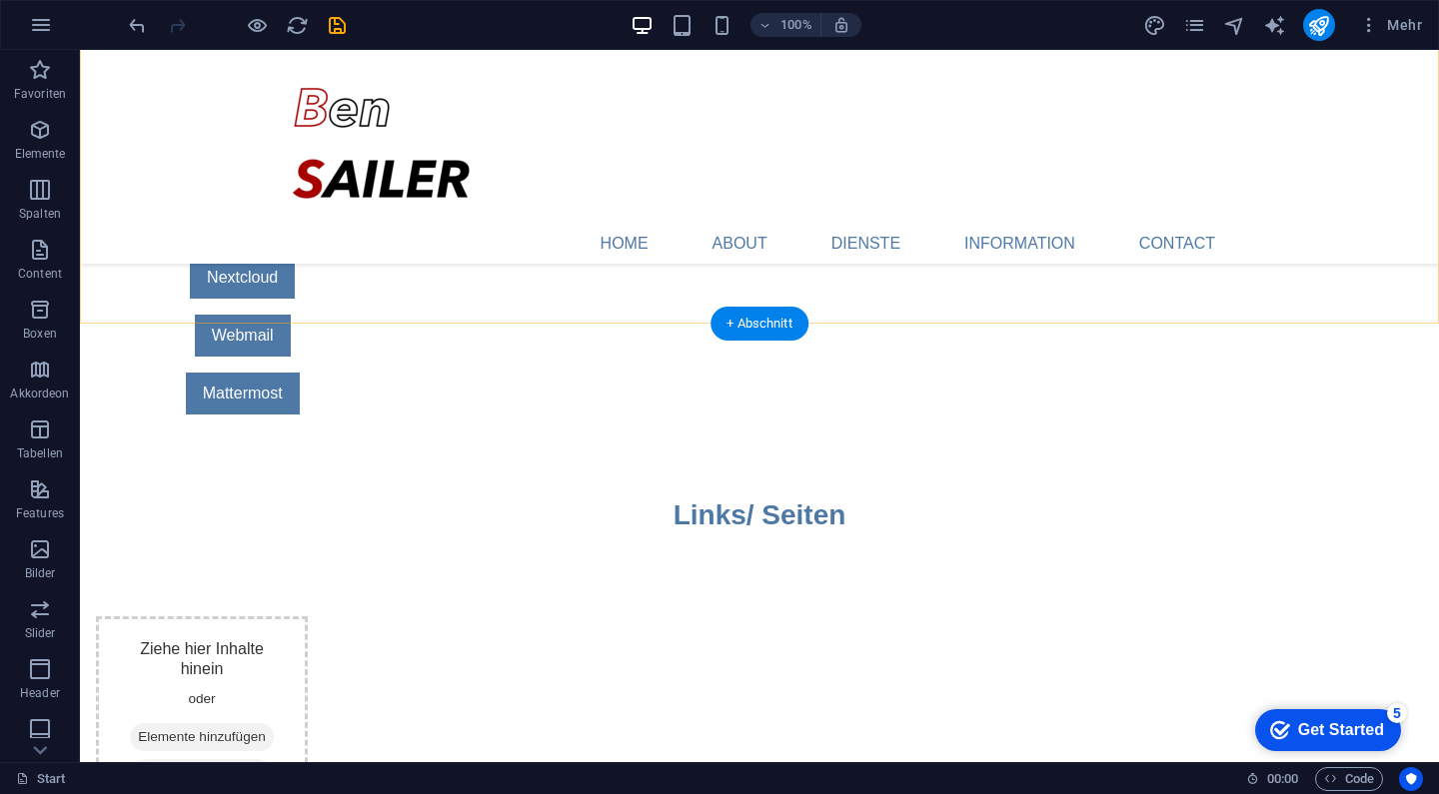
scroll to position [1310, 0]
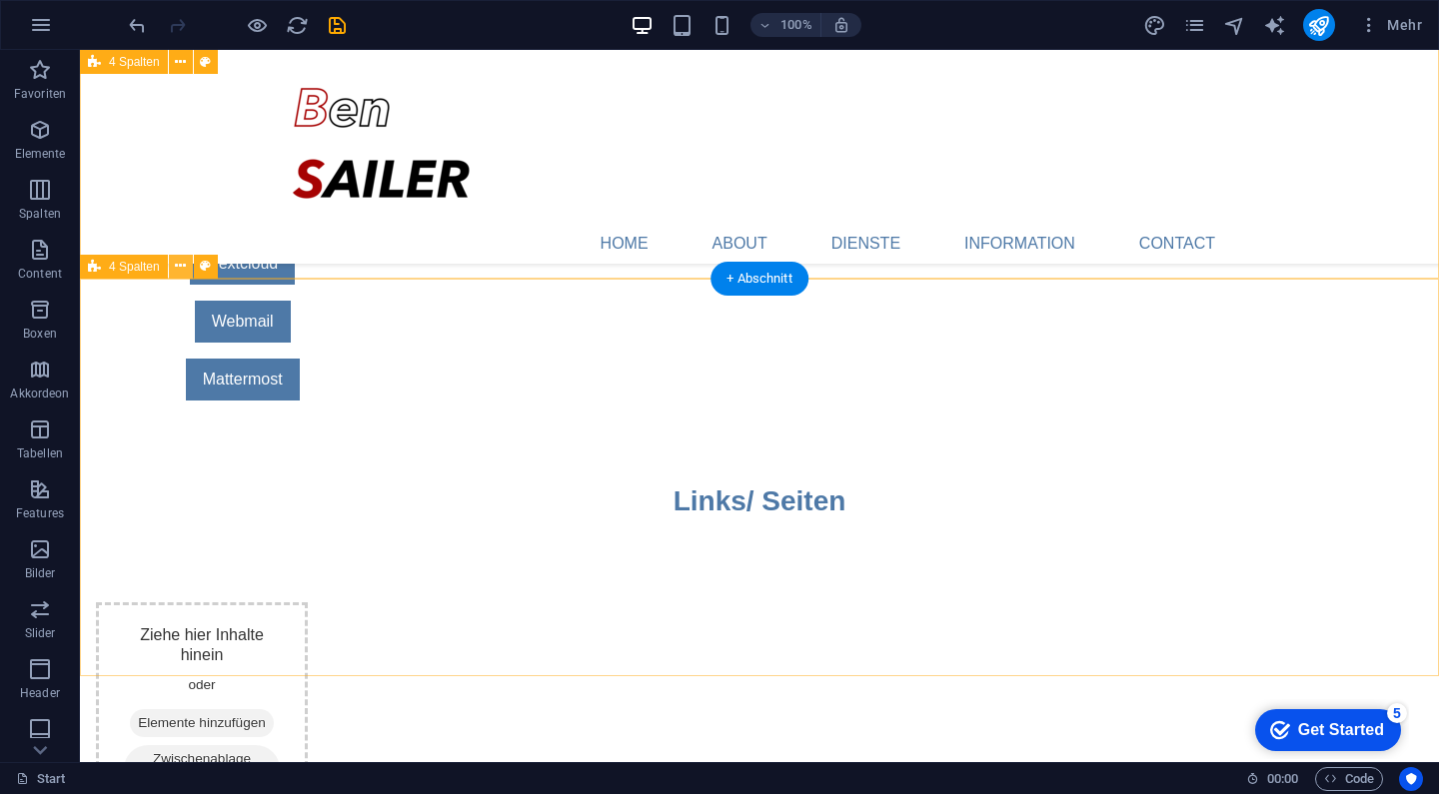
click at [181, 261] on icon at bounding box center [180, 266] width 11 height 21
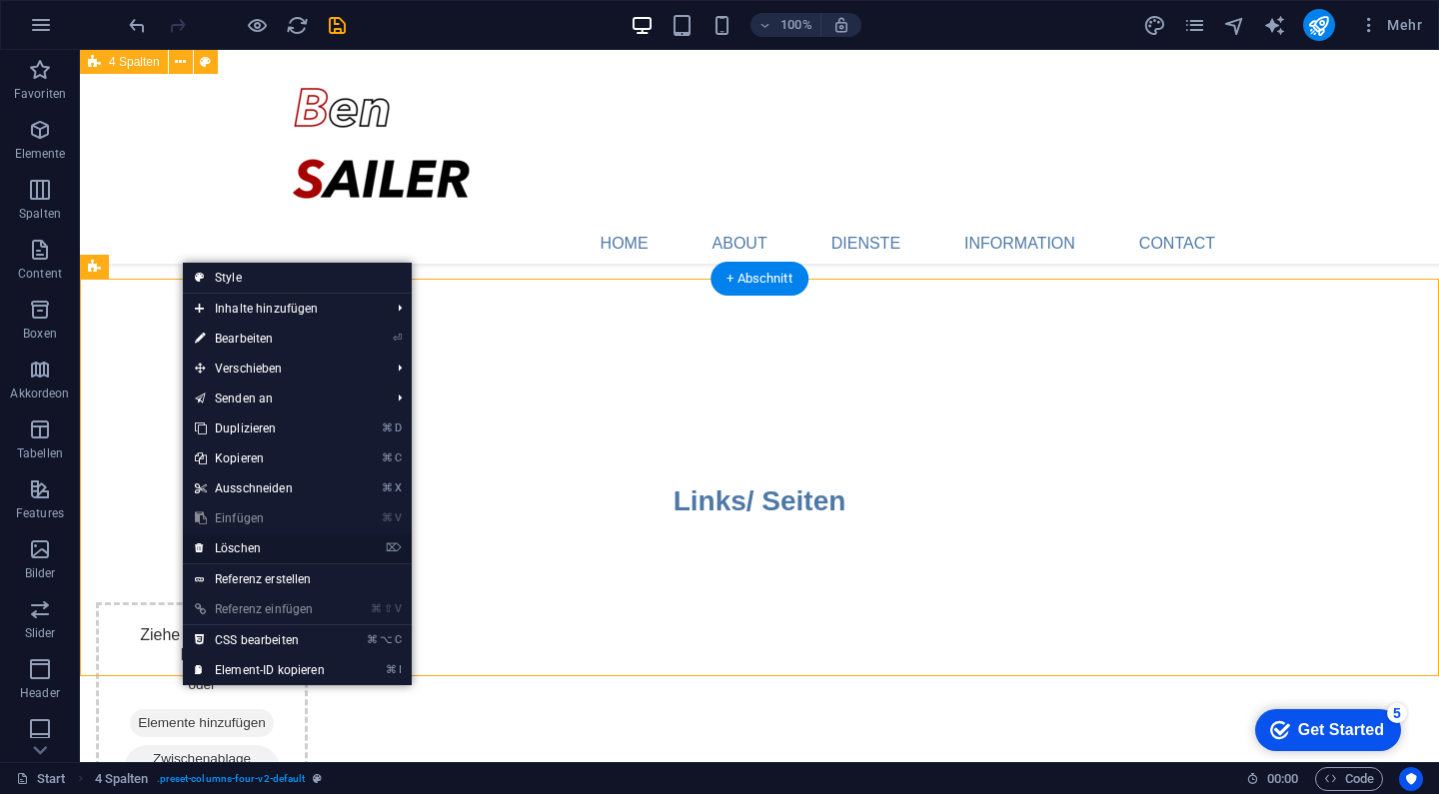
click at [283, 553] on link "⌦ Löschen" at bounding box center [260, 549] width 154 height 30
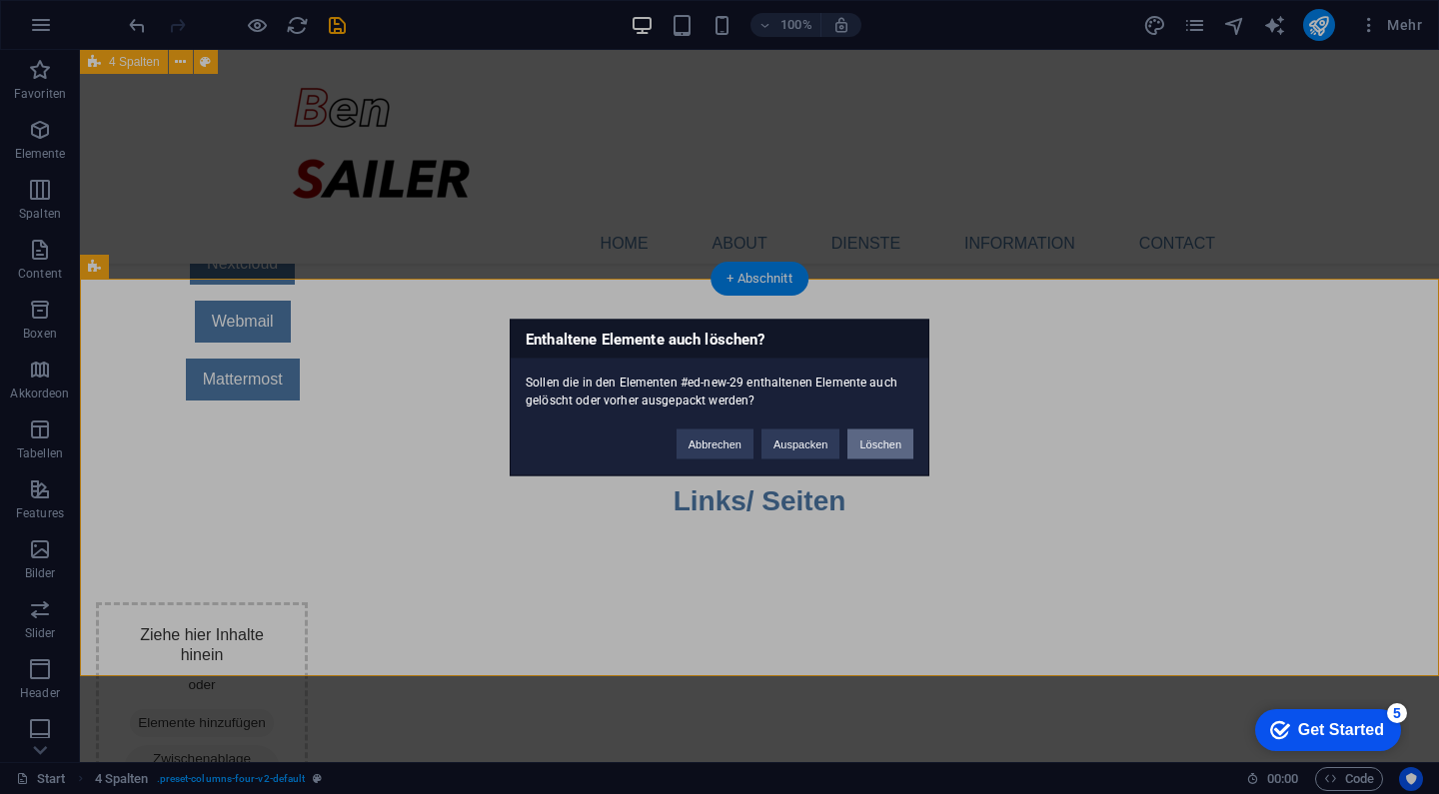
click at [875, 442] on button "Löschen" at bounding box center [880, 444] width 66 height 30
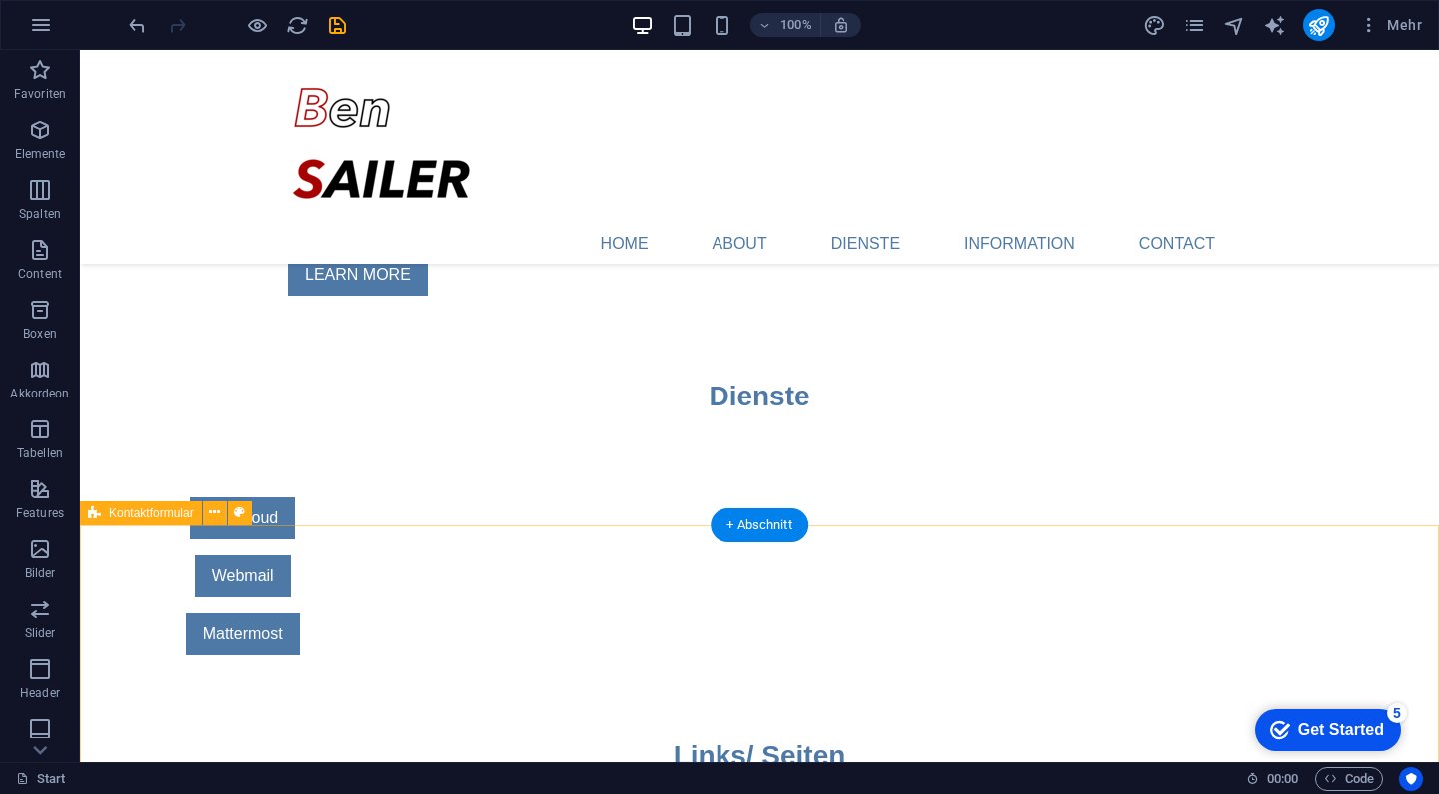
scroll to position [1078, 0]
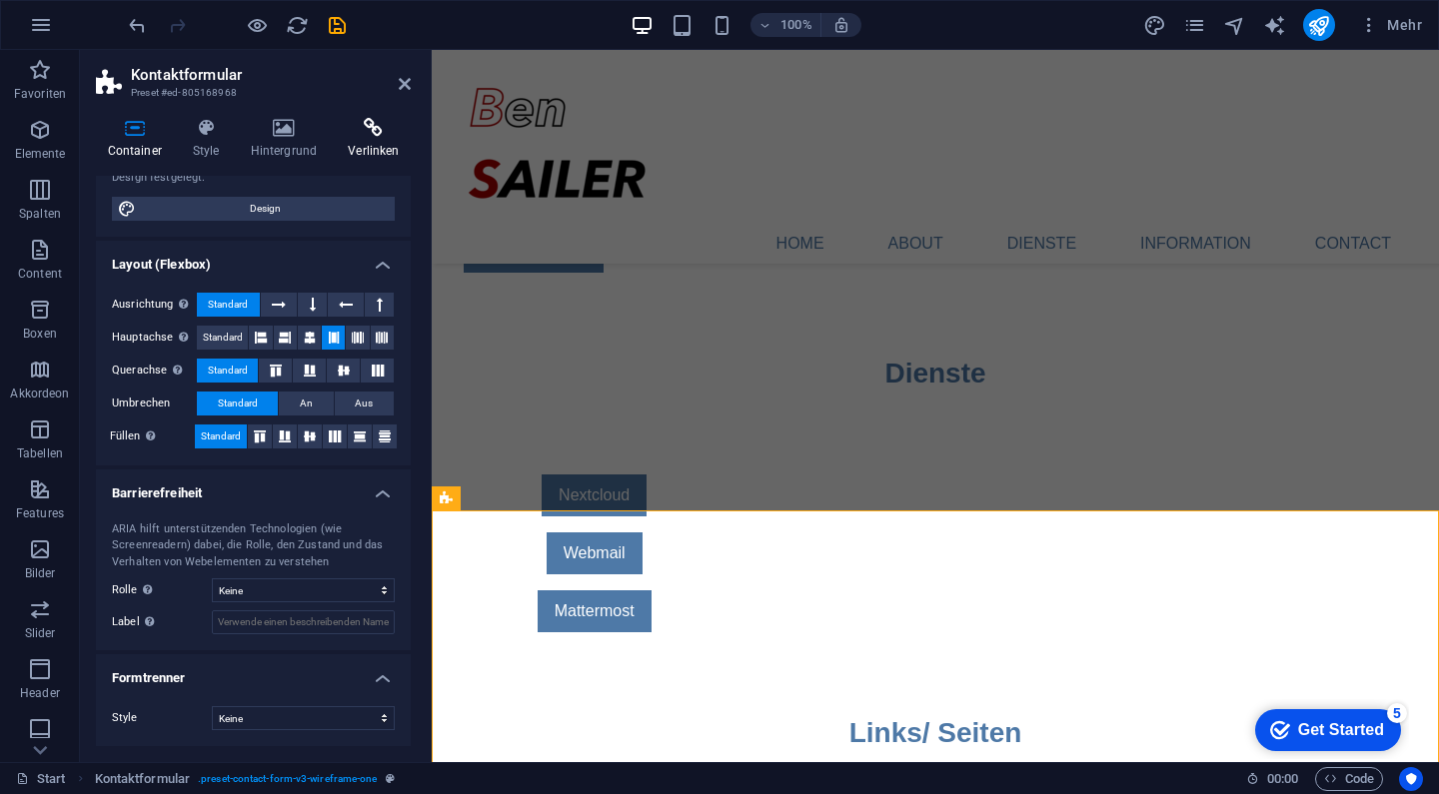
scroll to position [202, 0]
click at [384, 127] on icon at bounding box center [374, 128] width 74 height 20
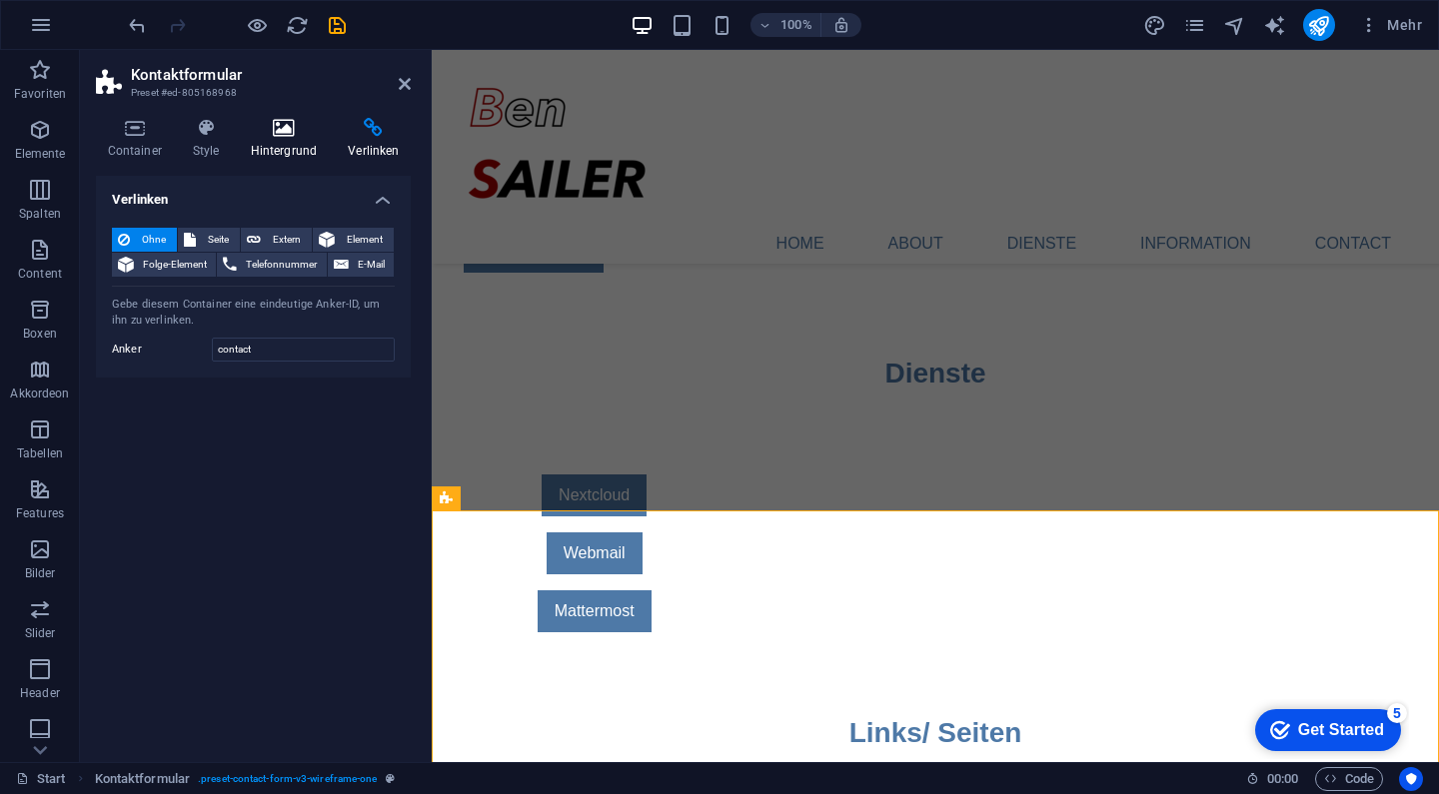
click at [301, 126] on icon at bounding box center [284, 128] width 90 height 20
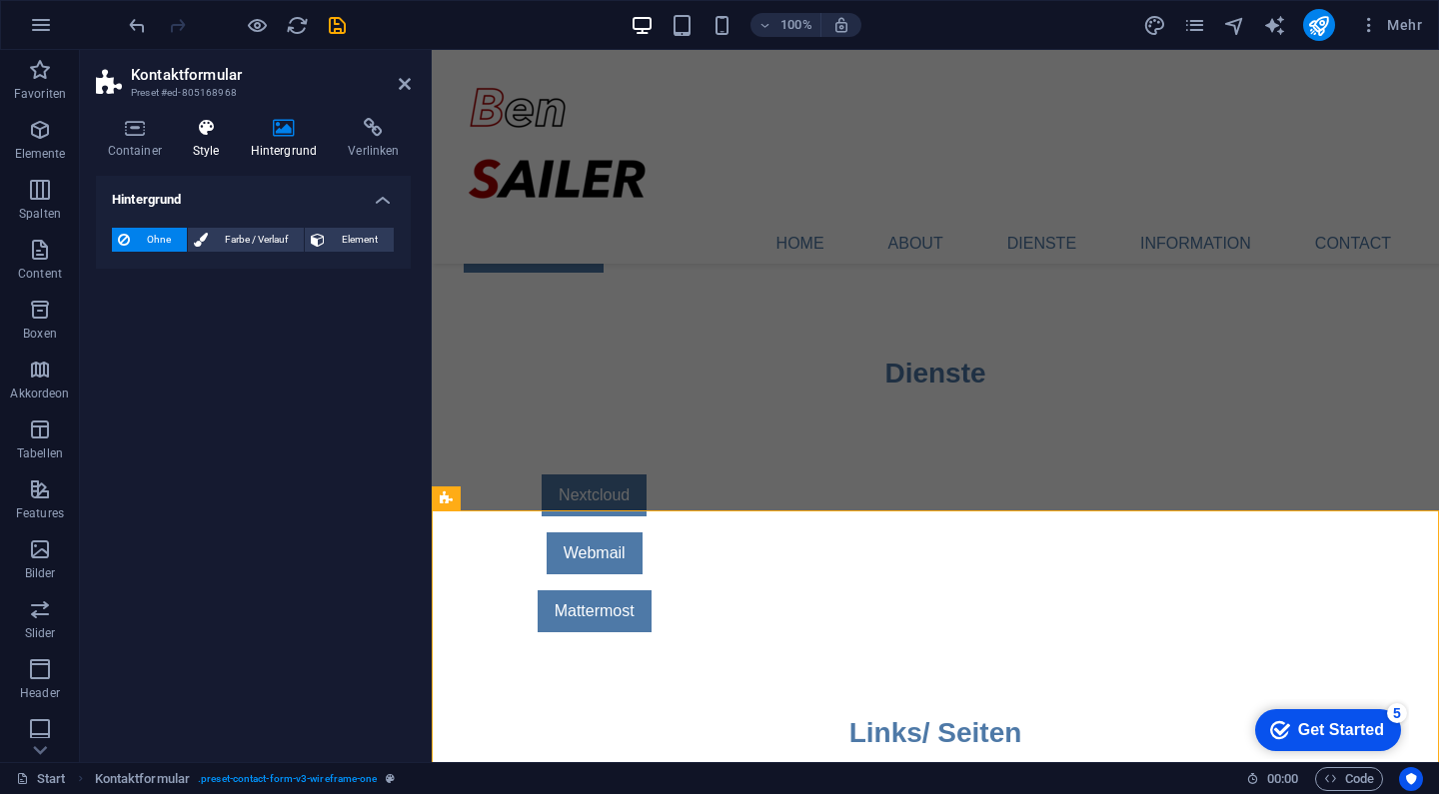
click at [197, 136] on icon at bounding box center [206, 128] width 50 height 20
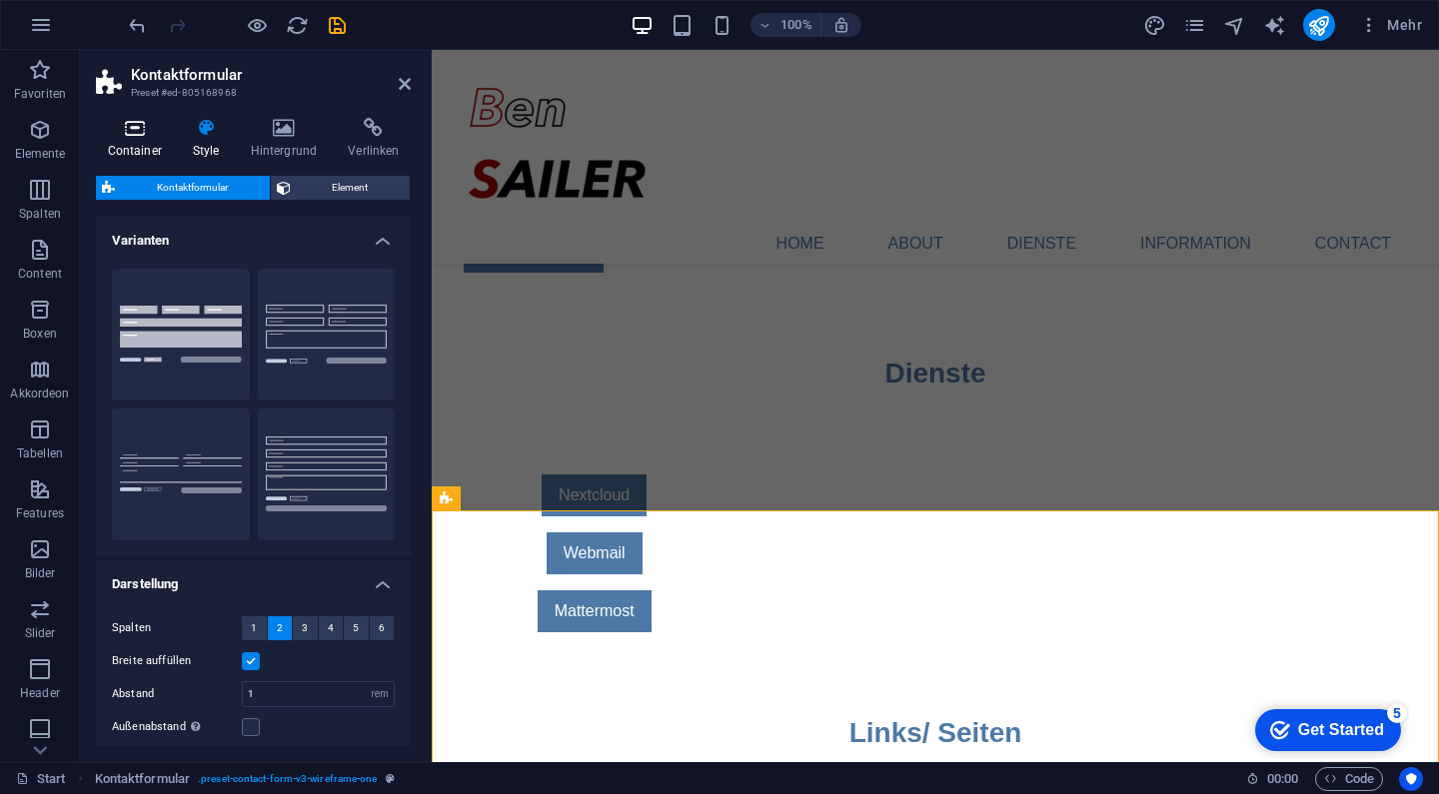
click at [131, 129] on icon at bounding box center [134, 128] width 77 height 20
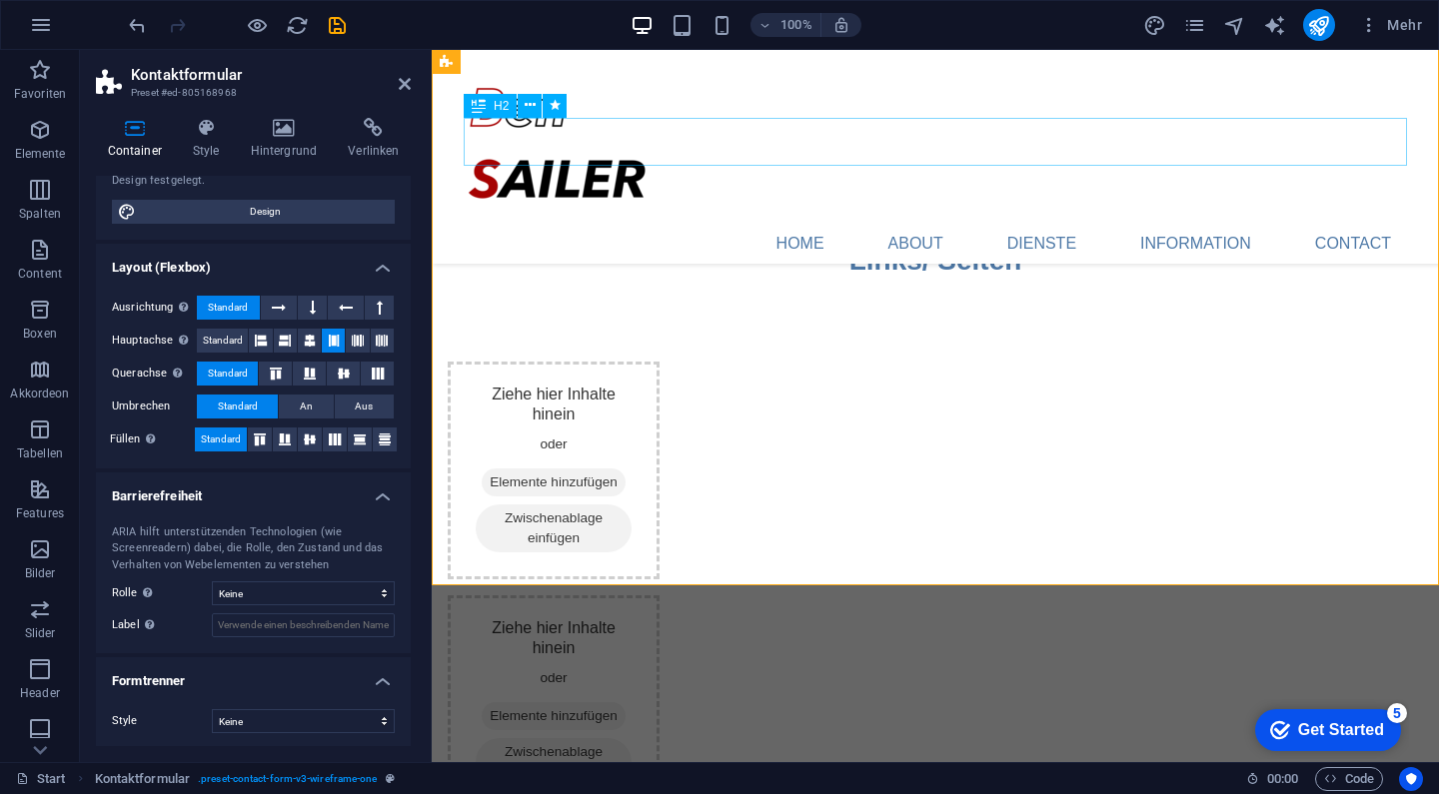
scroll to position [1559, 0]
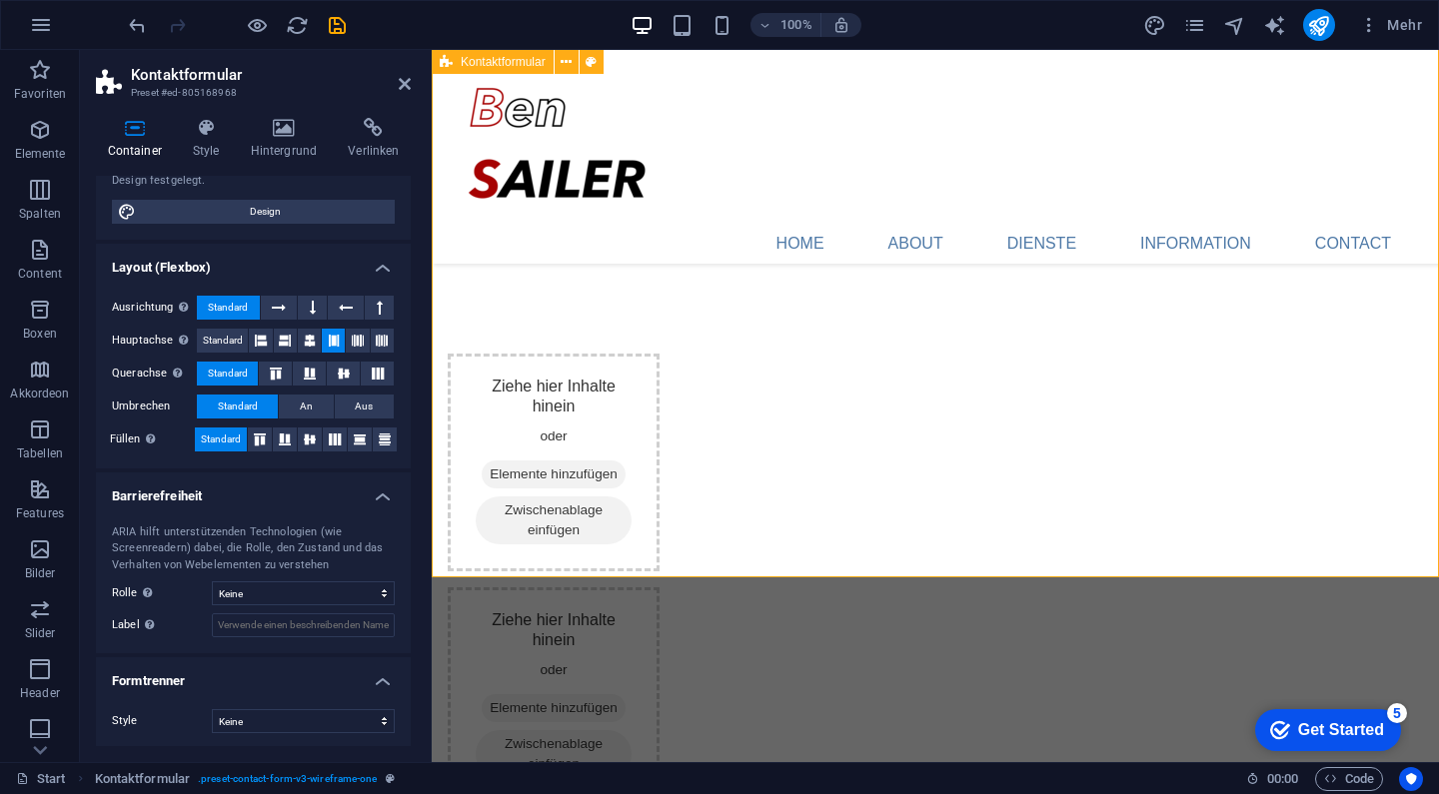
click at [366, 136] on icon at bounding box center [374, 128] width 74 height 20
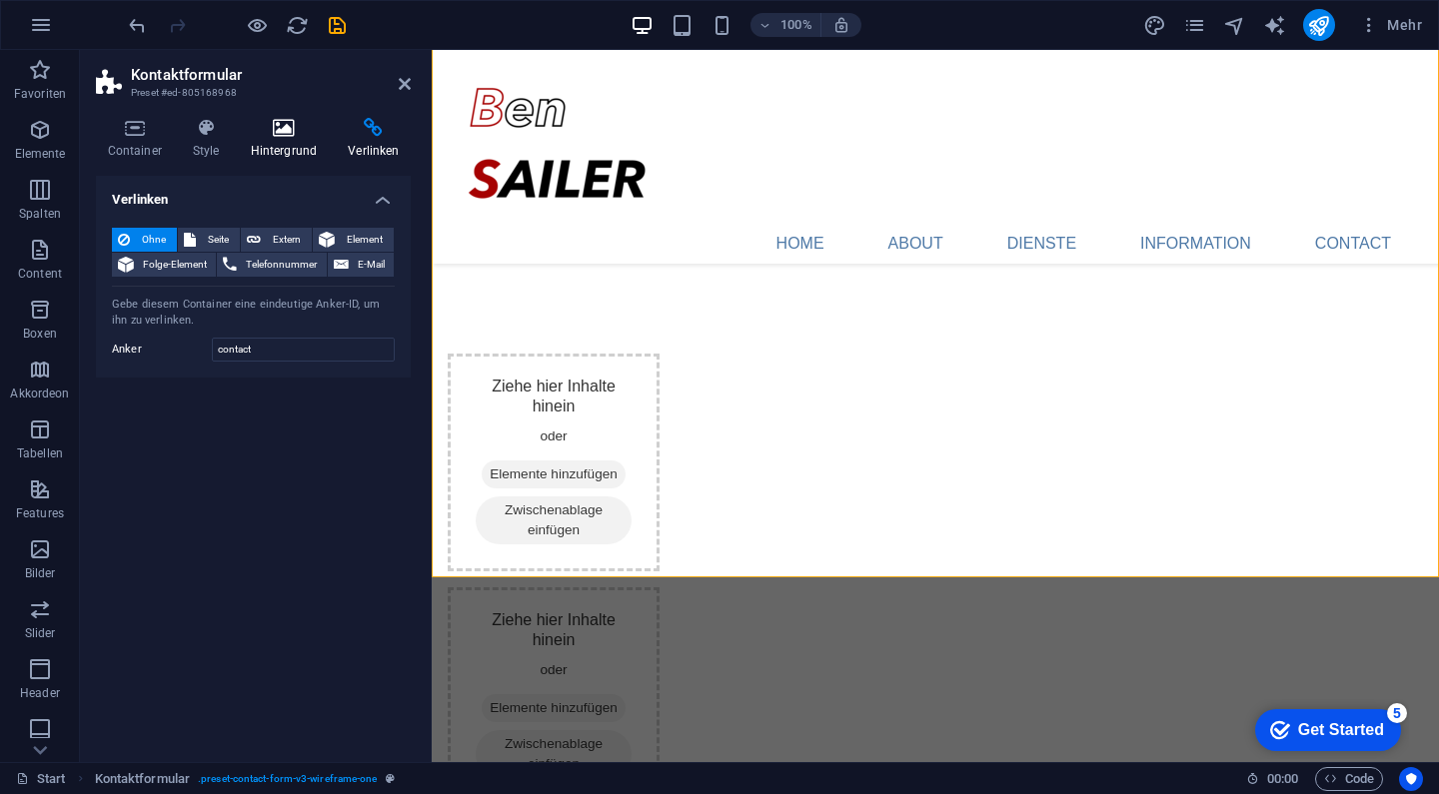
click at [294, 135] on icon at bounding box center [284, 128] width 90 height 20
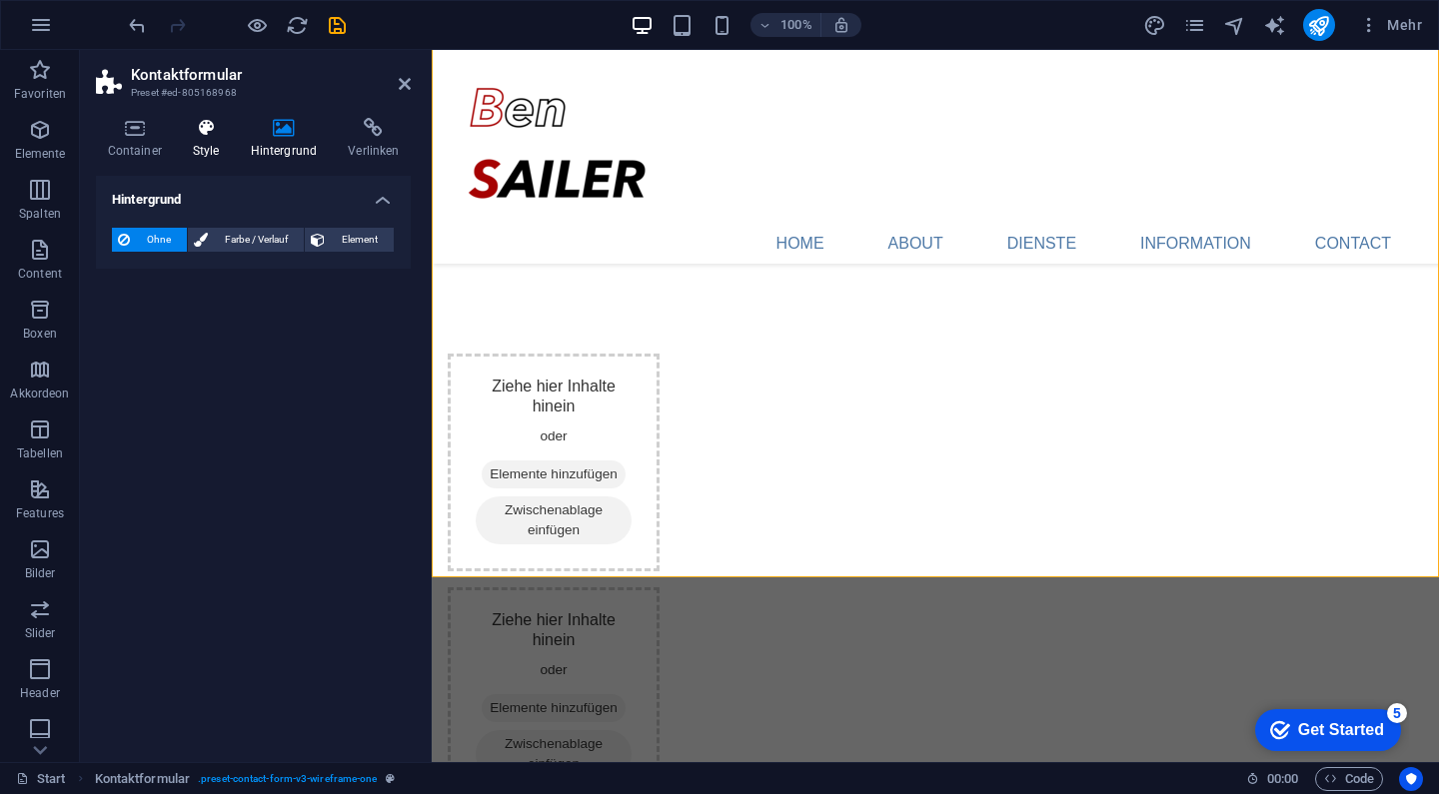
click at [218, 133] on icon at bounding box center [206, 128] width 50 height 20
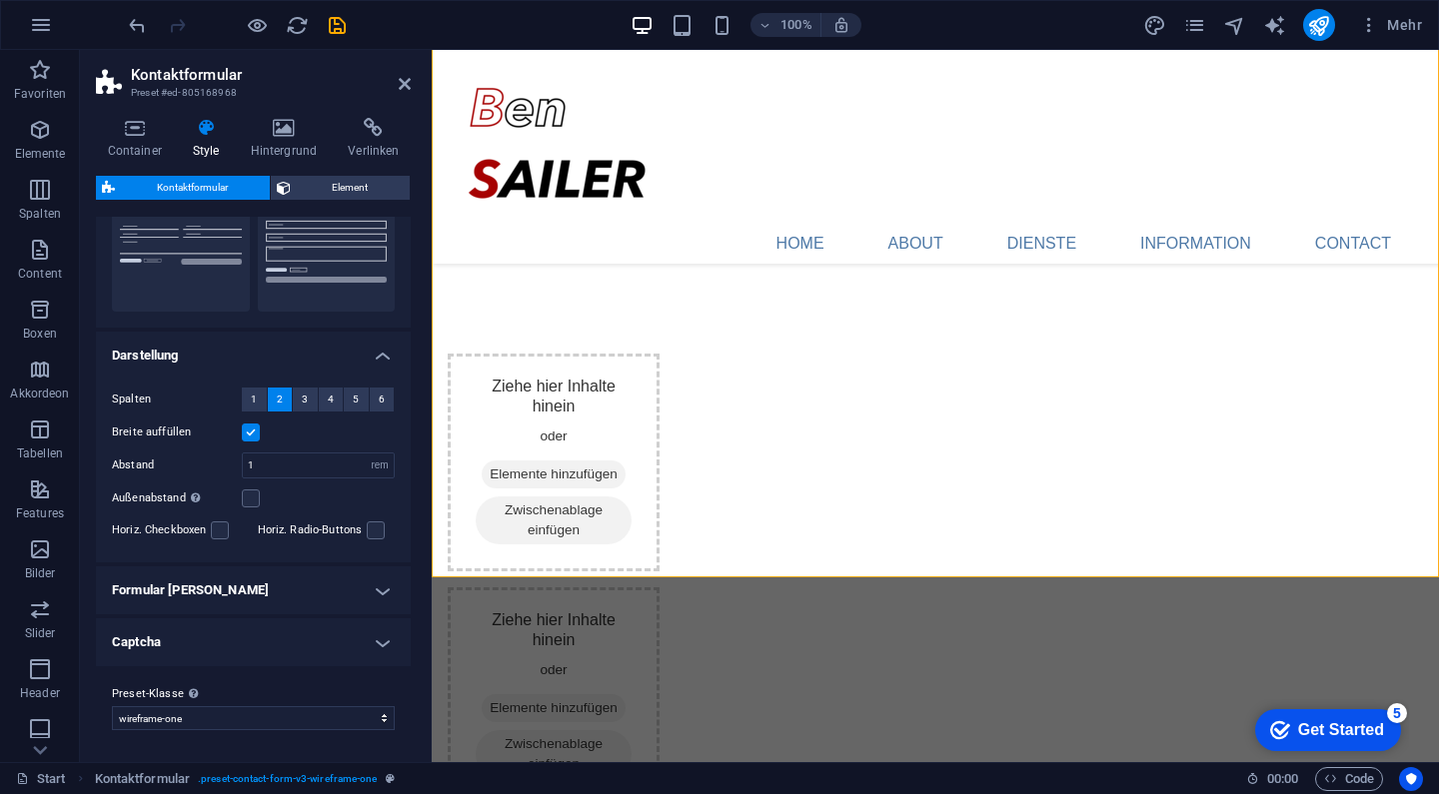
scroll to position [228, 0]
click at [220, 592] on h4 "Formular [PERSON_NAME]" at bounding box center [253, 592] width 315 height 48
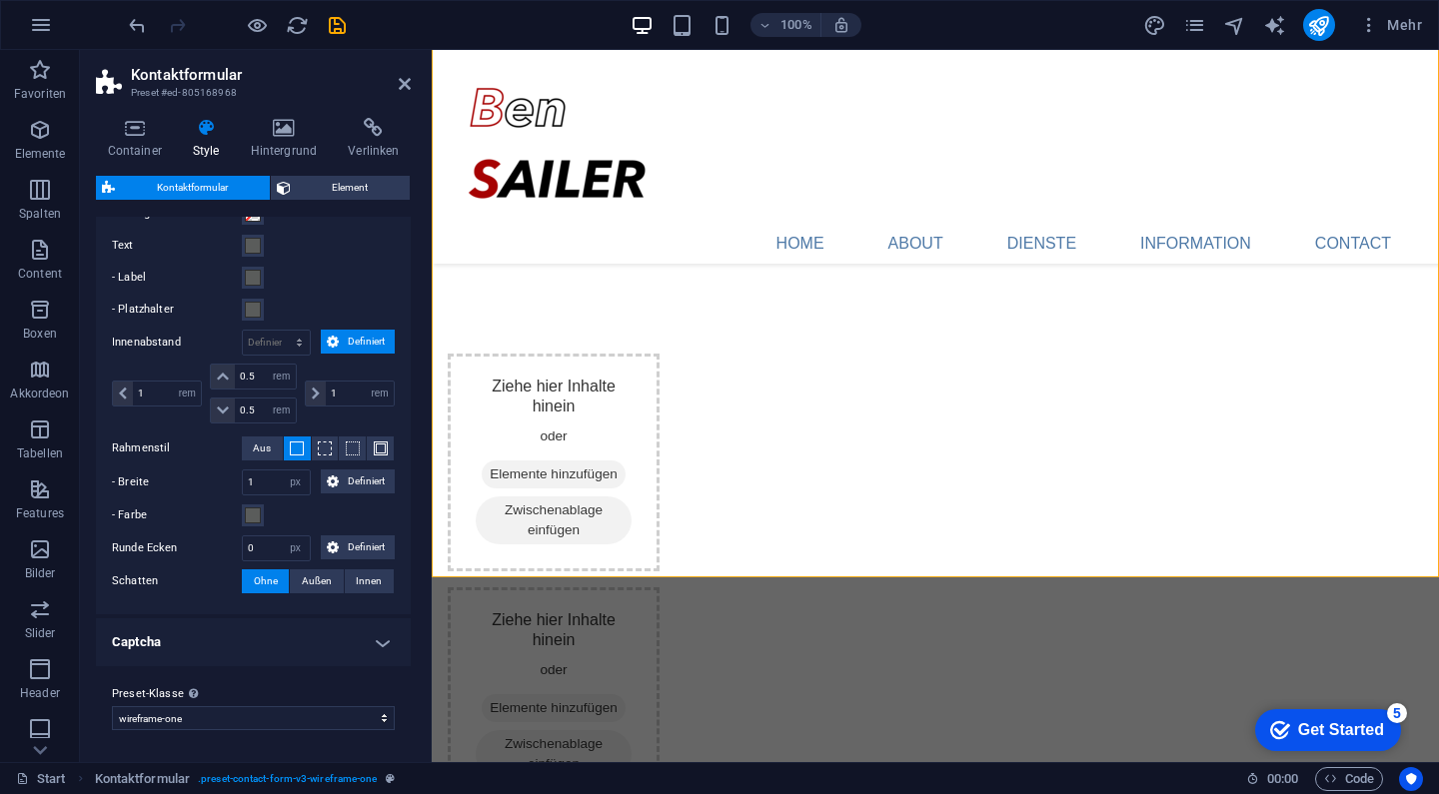
scroll to position [721, 0]
click at [219, 649] on h4 "Captcha" at bounding box center [253, 644] width 315 height 48
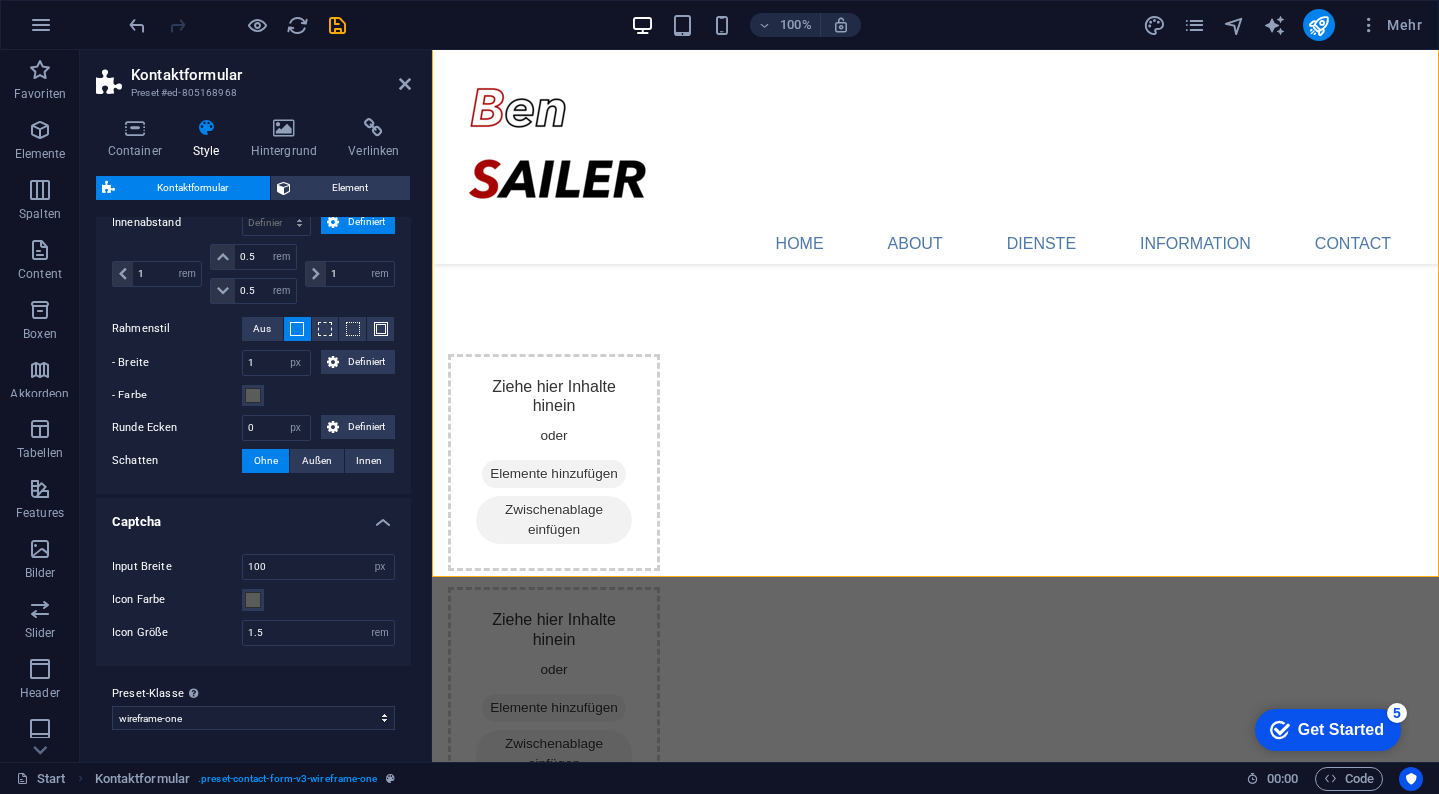
scroll to position [841, 0]
click at [340, 186] on span "Element" at bounding box center [351, 188] width 108 height 24
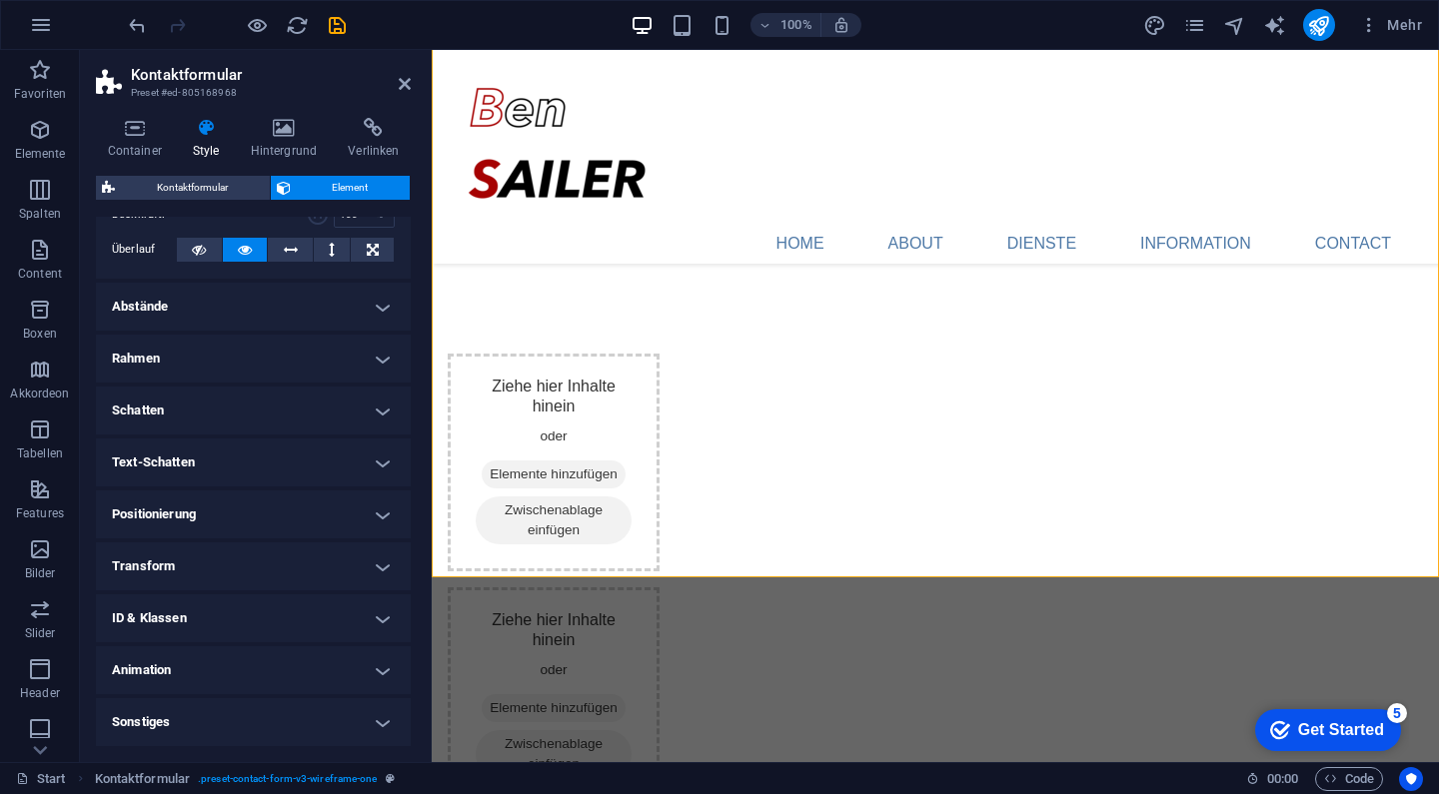
scroll to position [100, 0]
click at [400, 76] on icon at bounding box center [405, 84] width 12 height 16
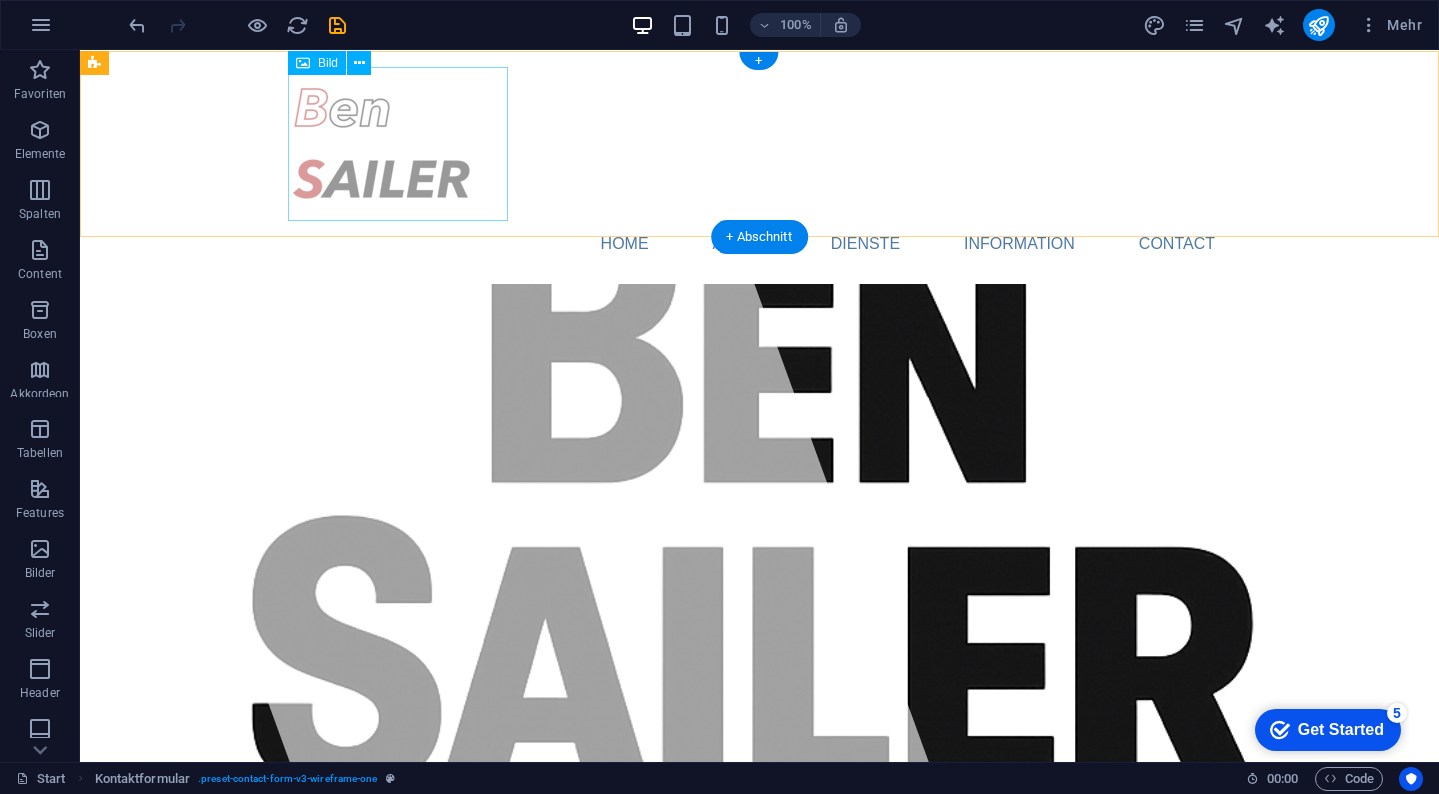
scroll to position [0, 0]
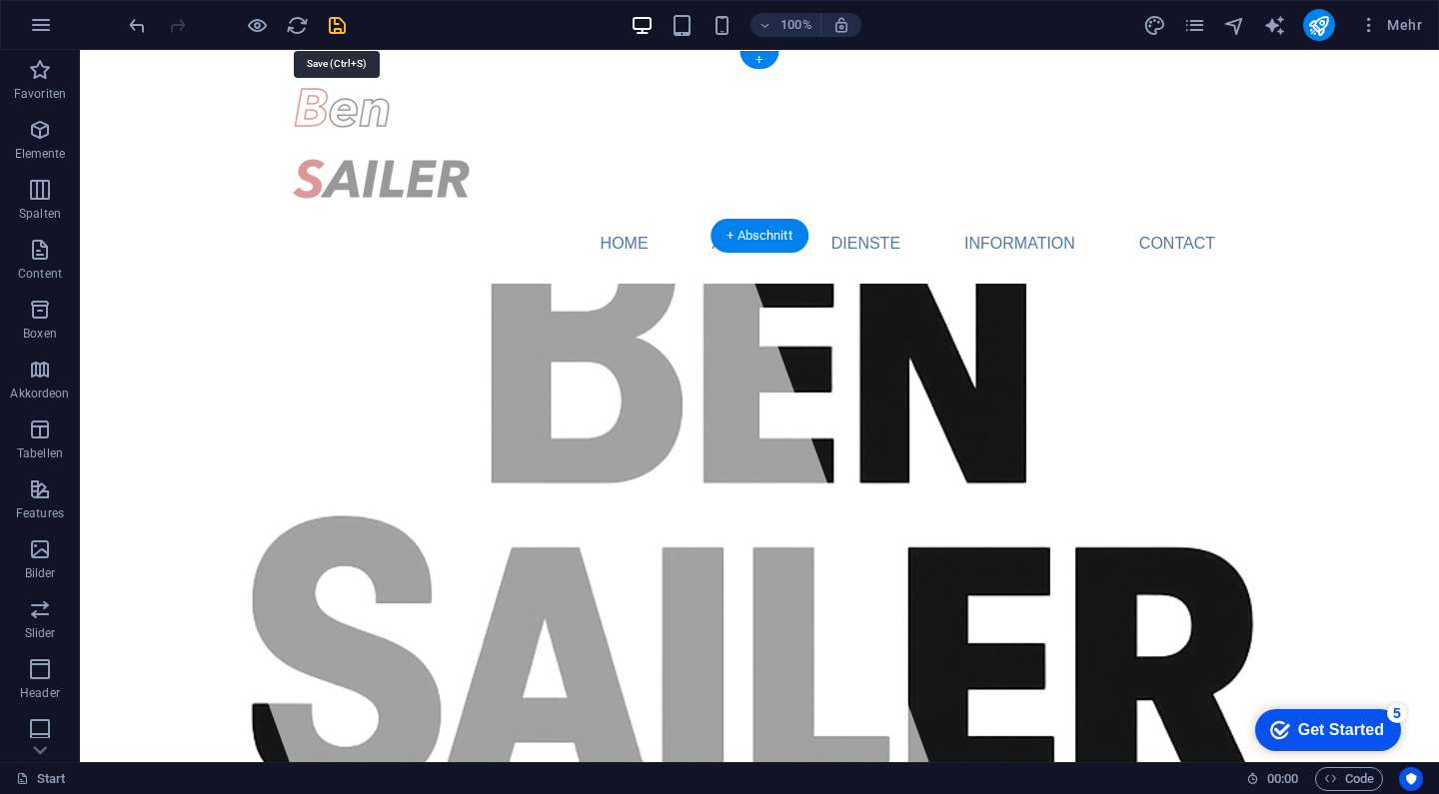
click at [341, 18] on icon "save" at bounding box center [337, 25] width 23 height 23
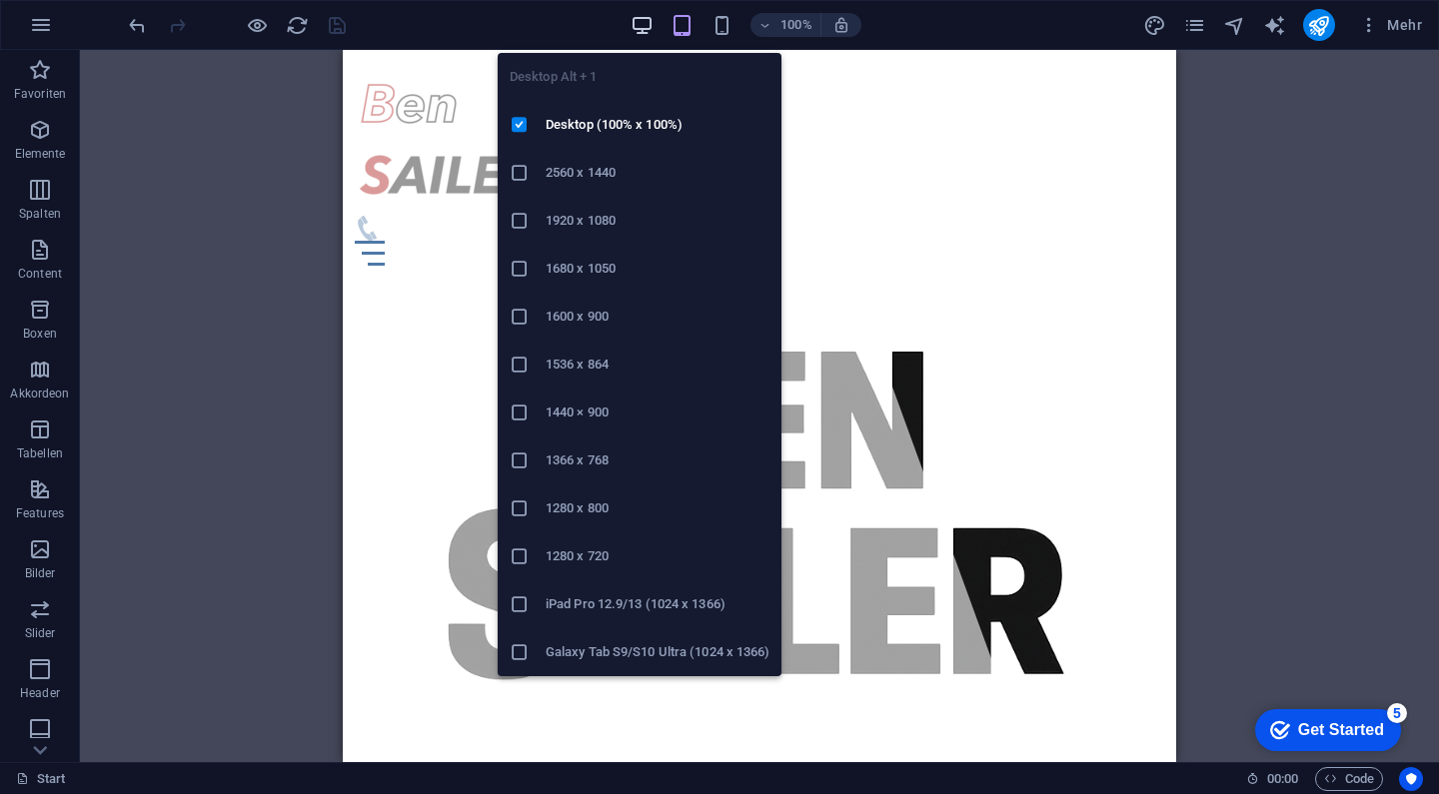
click at [638, 17] on icon "button" at bounding box center [641, 25] width 23 height 23
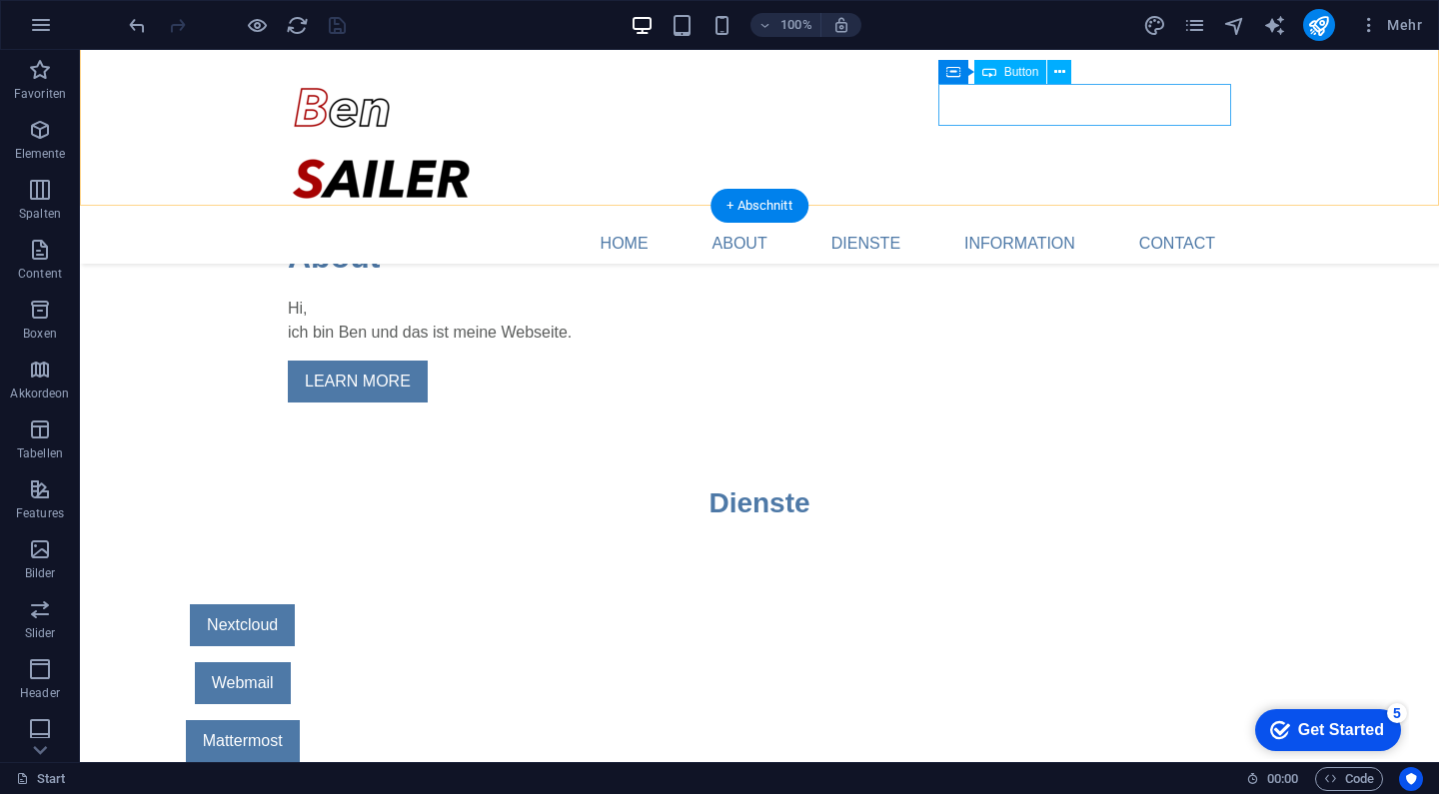
scroll to position [927, 0]
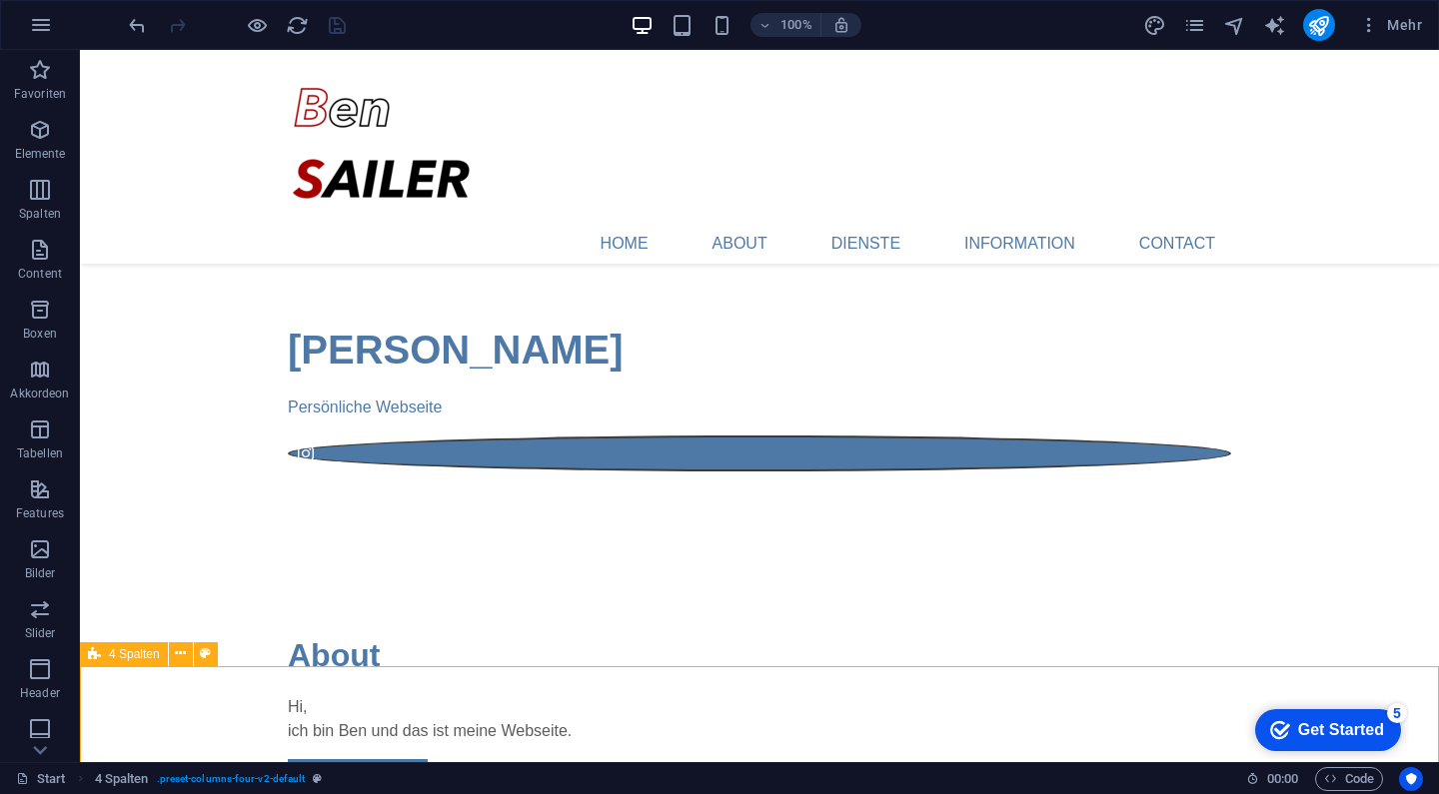
scroll to position [551, 0]
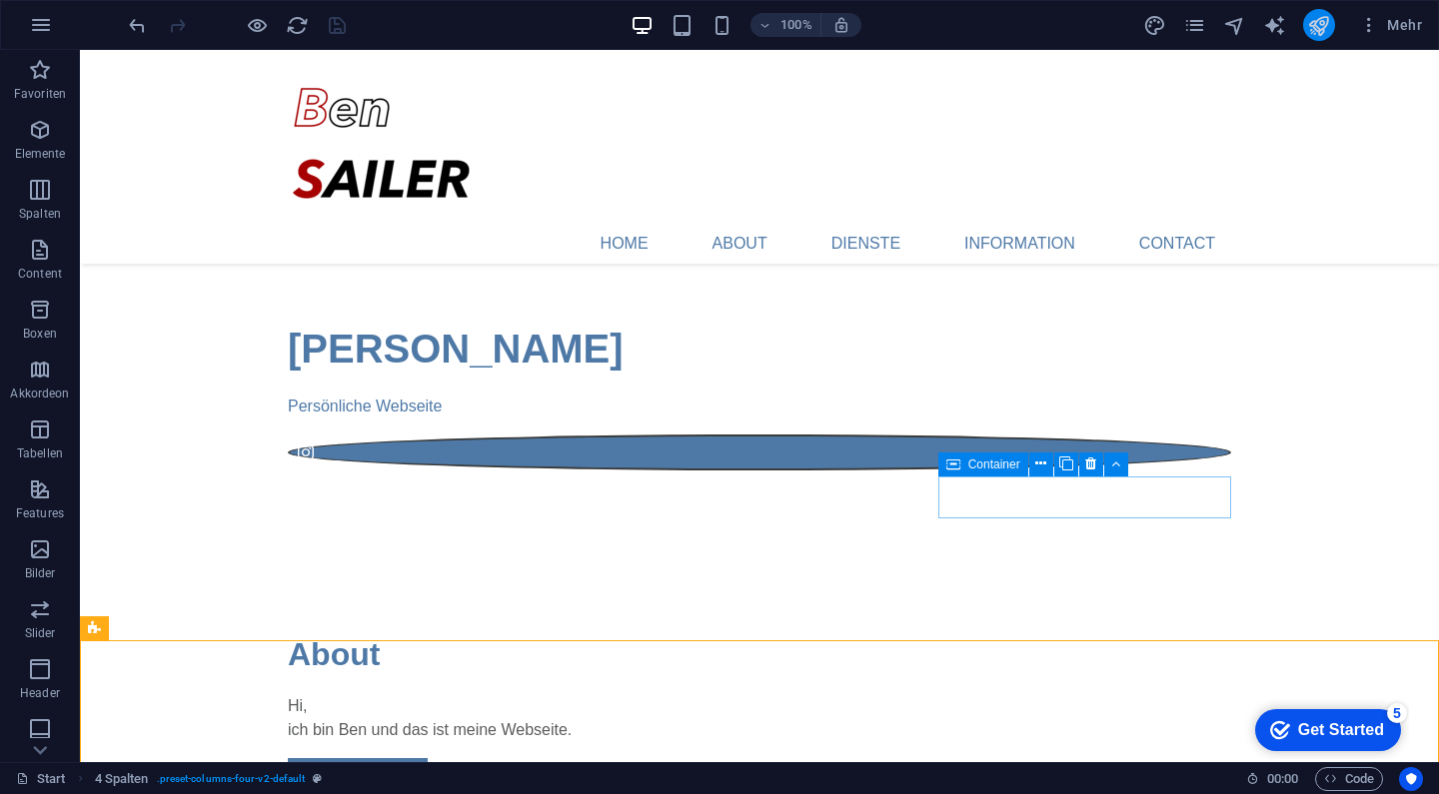
click at [1331, 21] on button "publish" at bounding box center [1319, 25] width 32 height 32
